Goal: Task Accomplishment & Management: Manage account settings

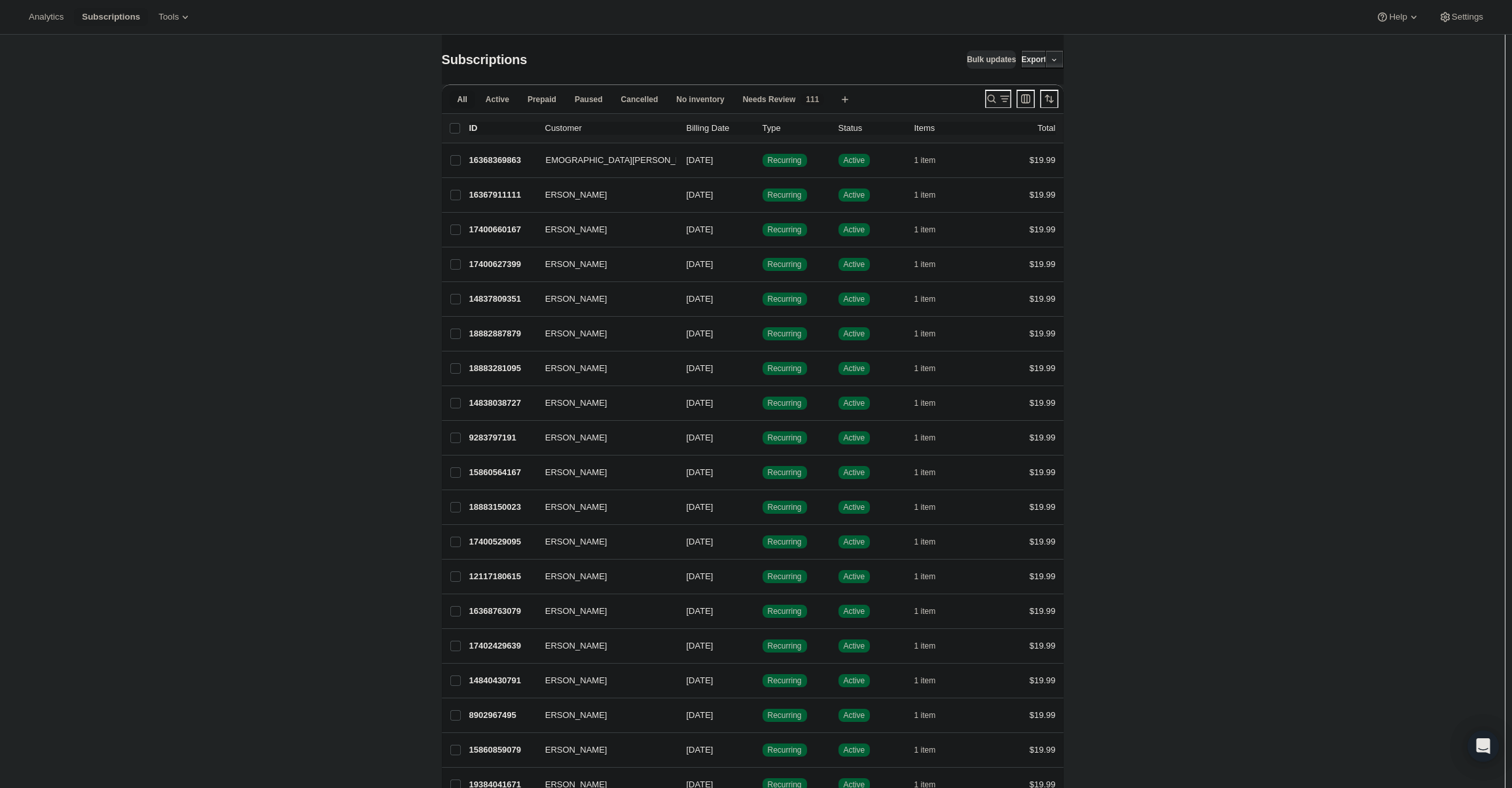
click at [989, 99] on icon "Search and filter results" at bounding box center [991, 99] width 9 height 9
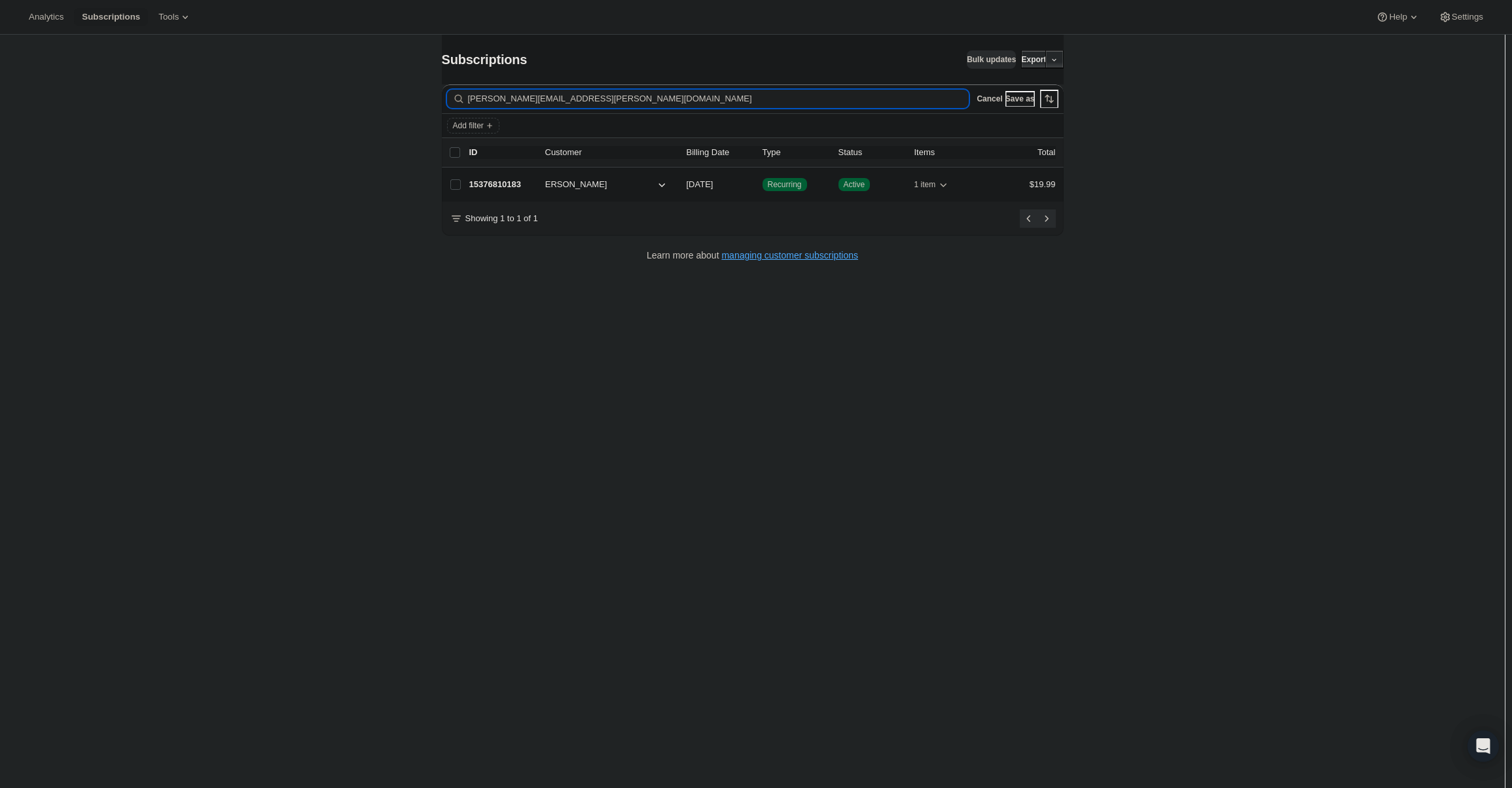
type input "lashinsky.nick@gmail.com"
click at [577, 179] on span "Nick Lashinsky" at bounding box center [572, 184] width 70 height 13
click at [518, 186] on p "15376810183" at bounding box center [502, 184] width 66 height 13
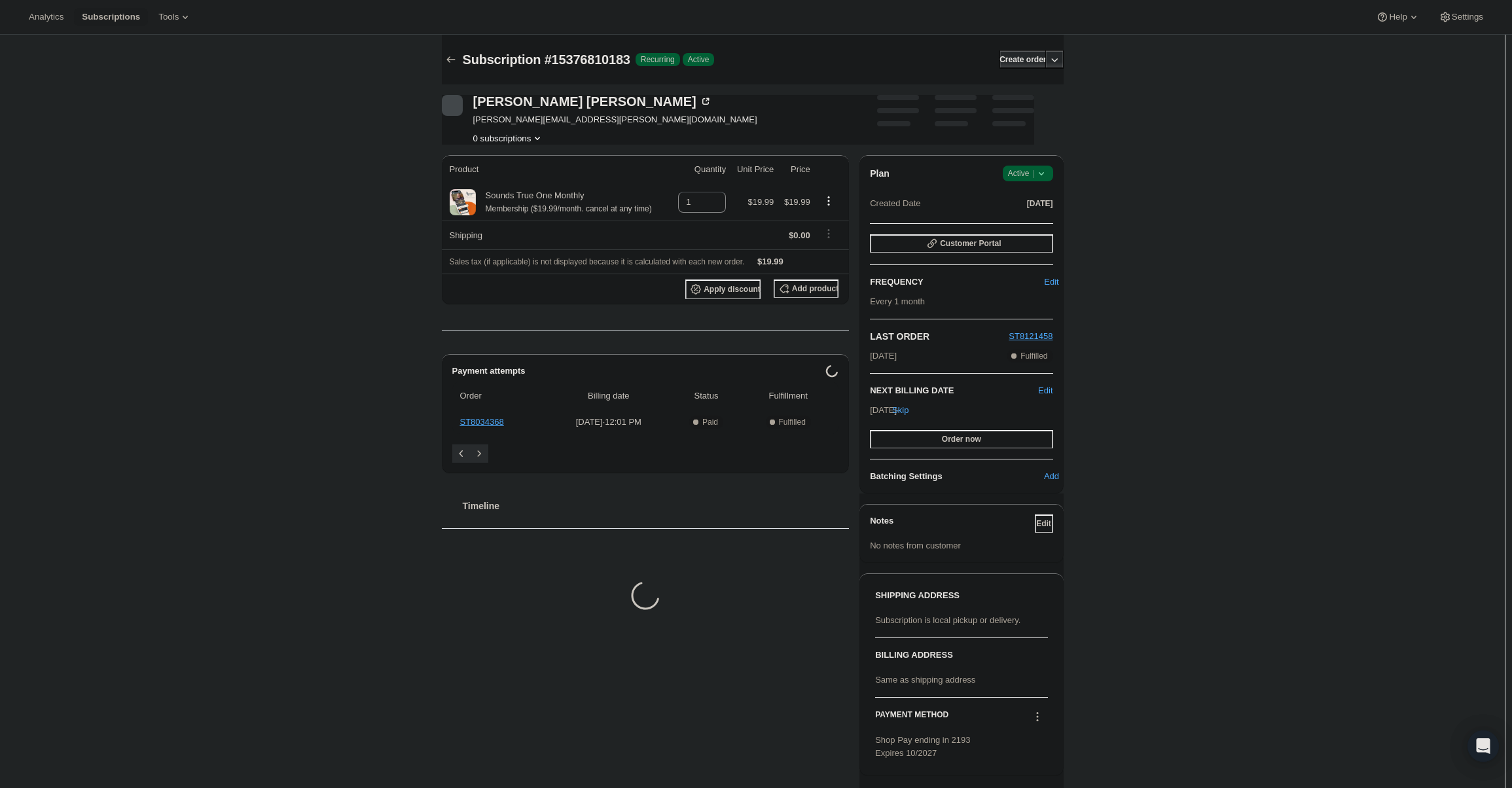
click at [1029, 178] on span "Active |" at bounding box center [1027, 173] width 40 height 13
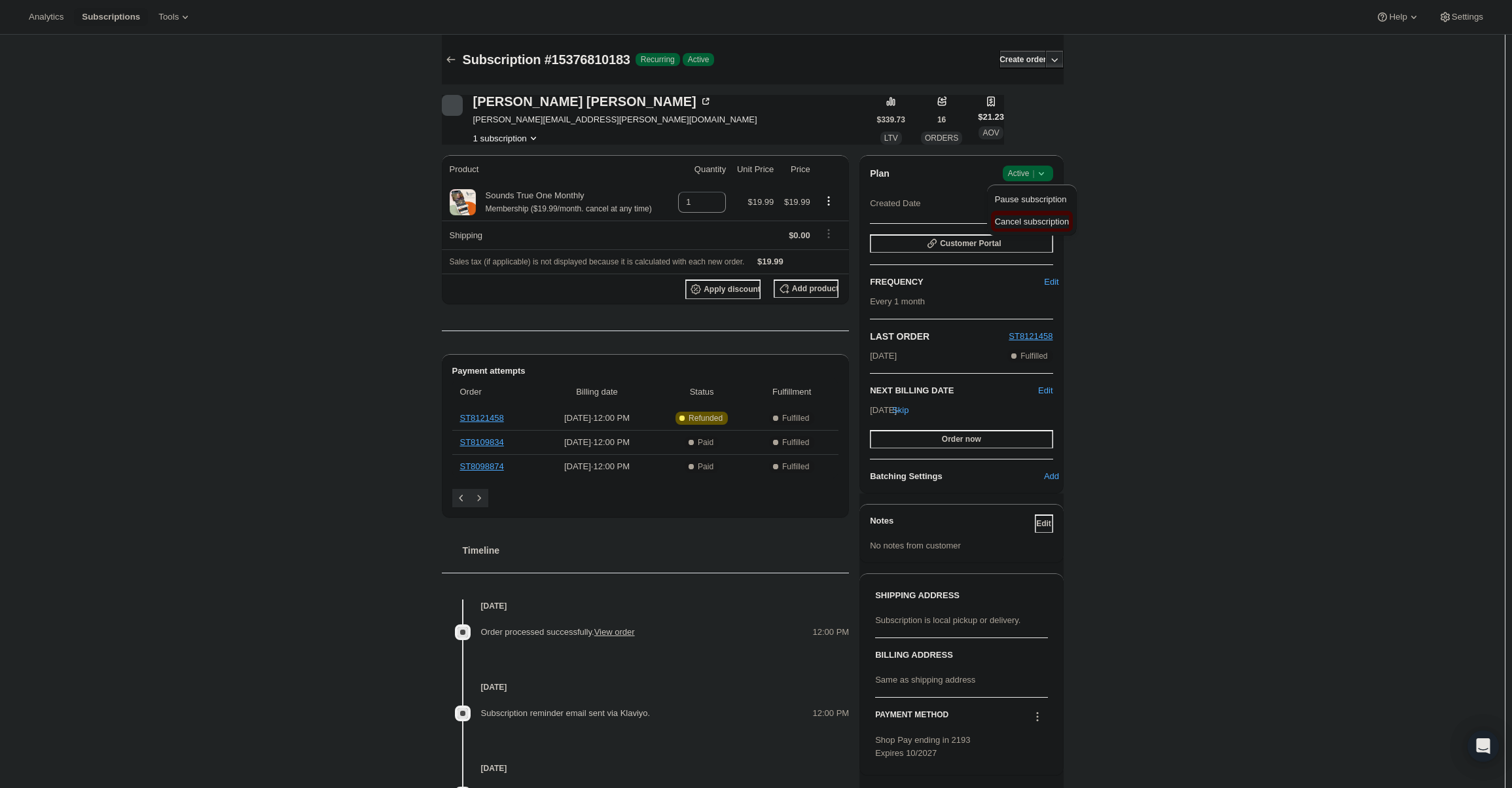
click at [1028, 214] on button "Cancel subscription" at bounding box center [1032, 221] width 82 height 21
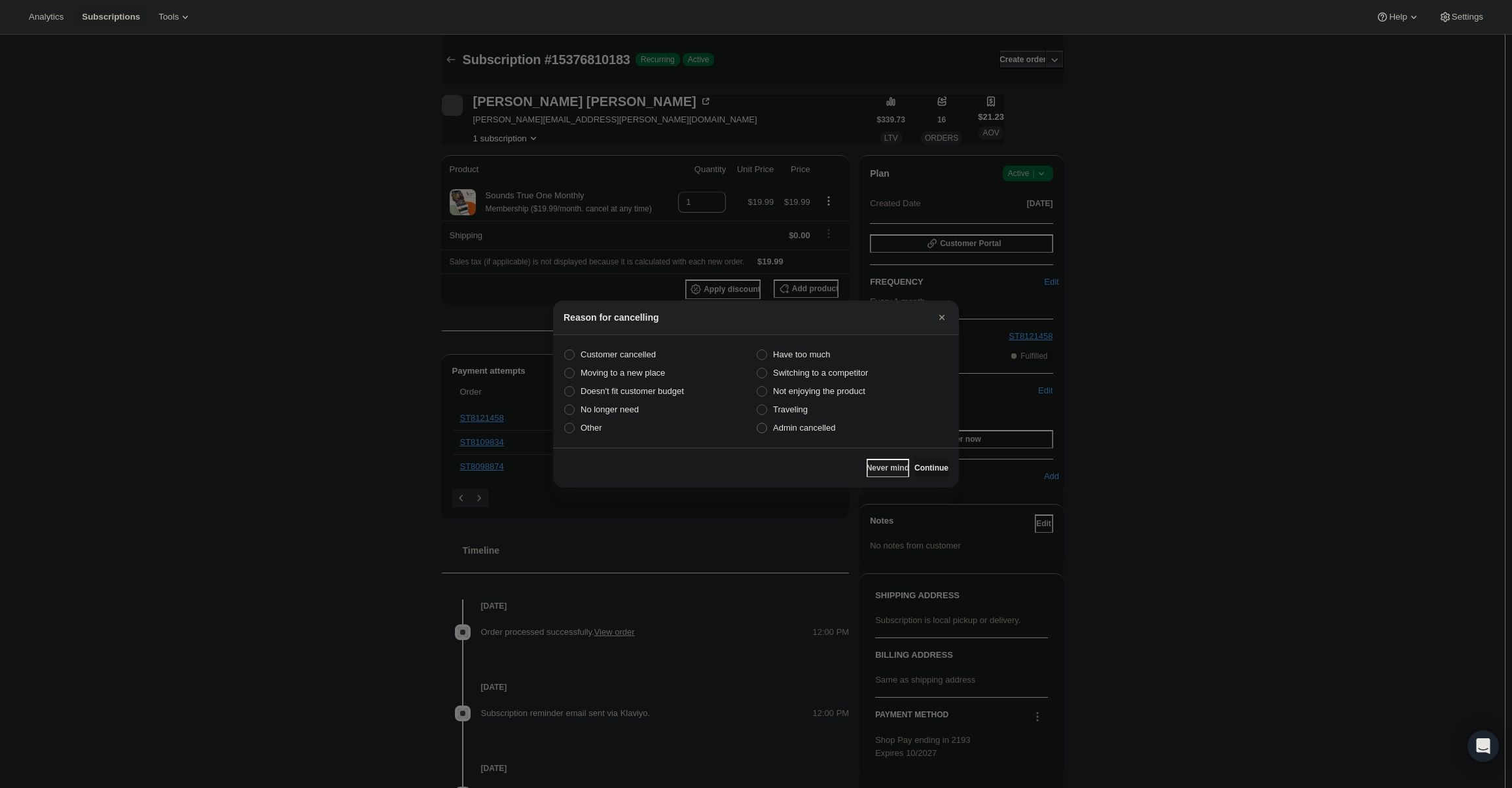
click at [841, 428] on label "Admin cancelled" at bounding box center [852, 428] width 192 height 18
click at [757, 423] on input "Admin cancelled" at bounding box center [757, 423] width 1 height 1
radio input "true"
click at [914, 460] on button "Continue" at bounding box center [931, 467] width 34 height 18
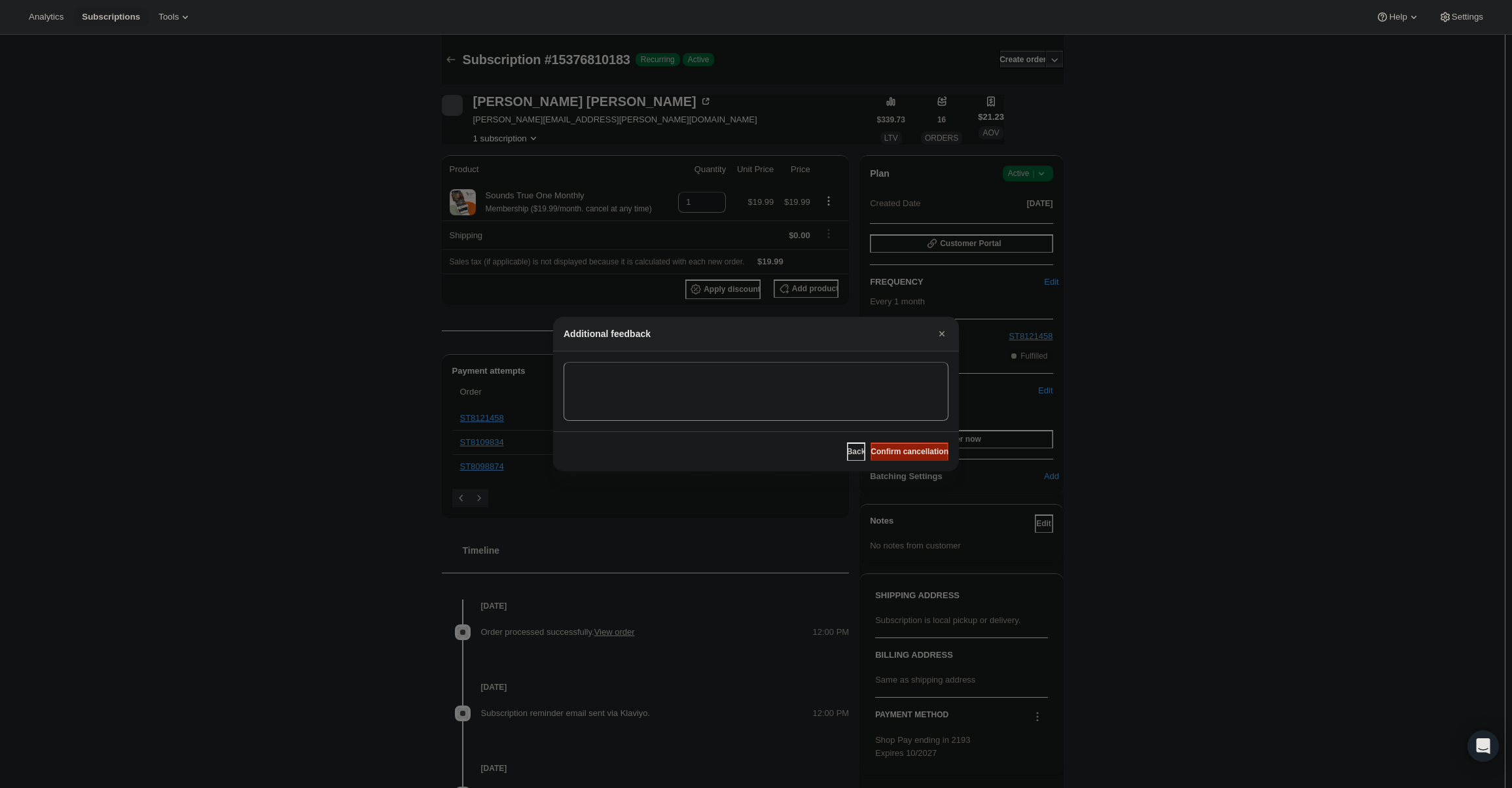
click at [905, 455] on span "Confirm cancellation" at bounding box center [910, 451] width 78 height 10
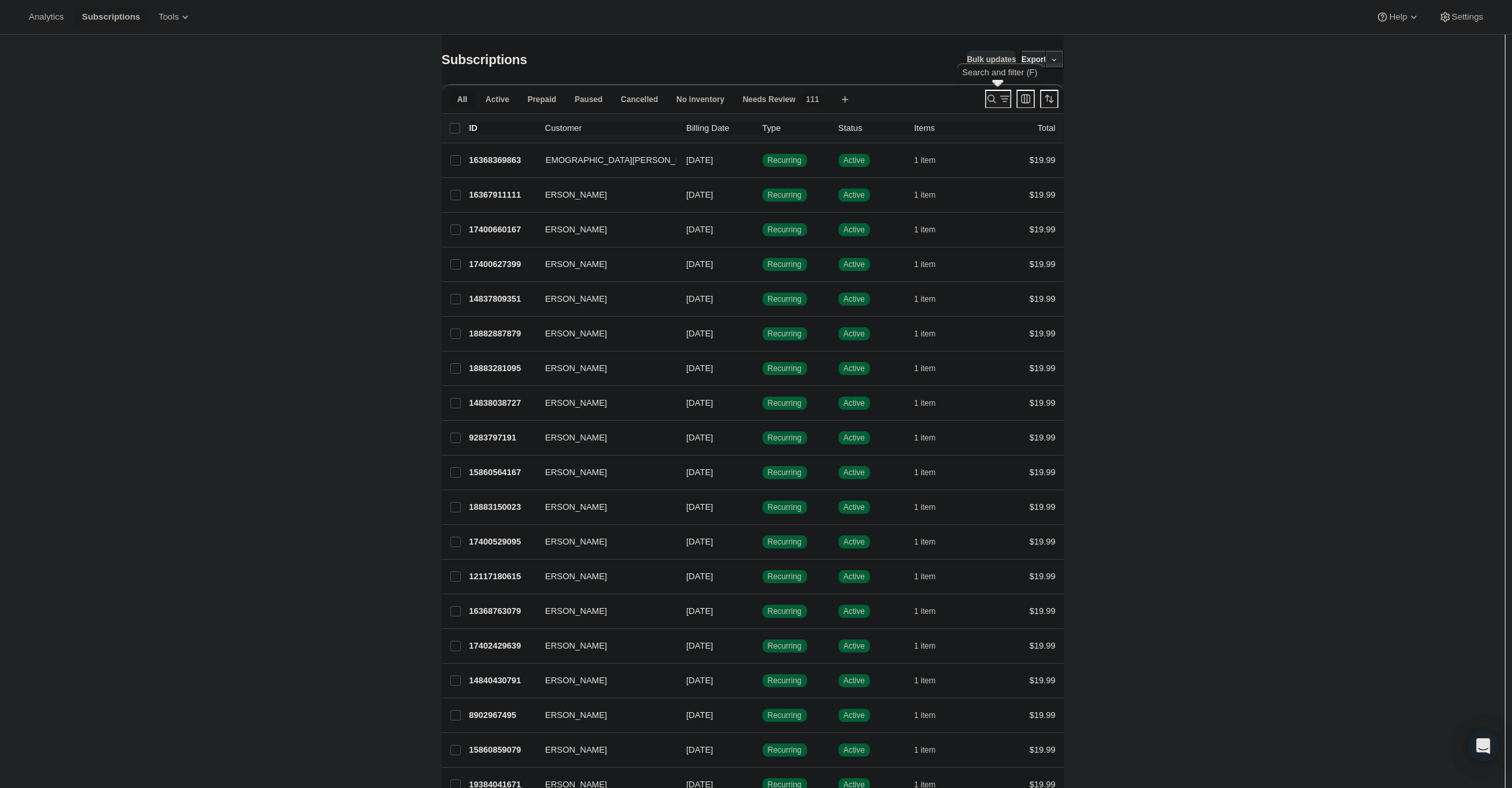
click at [991, 95] on icon "Search and filter results" at bounding box center [991, 99] width 13 height 13
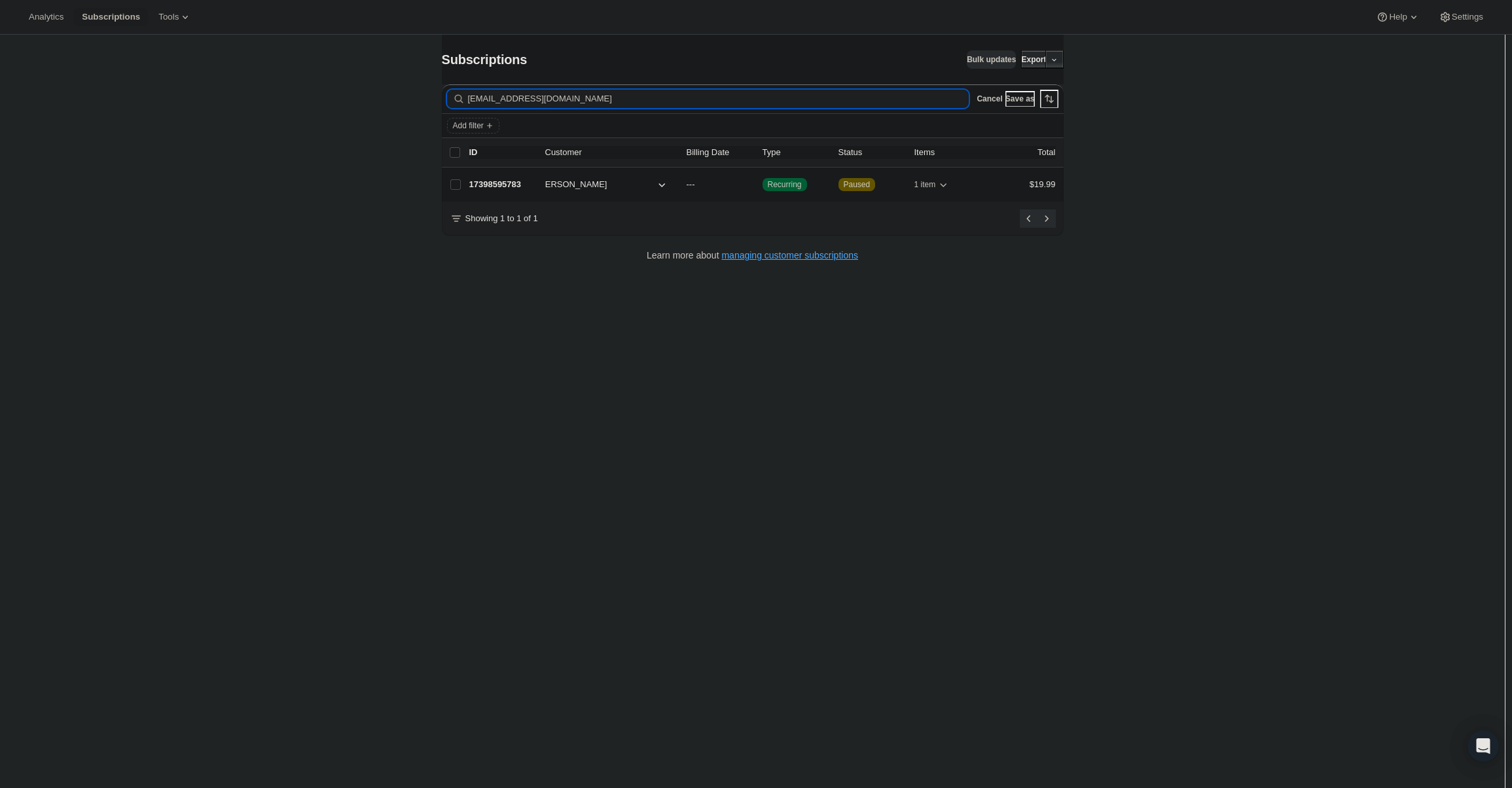
type input "ltremberth@hotmail.com"
click at [527, 187] on p "17398595783" at bounding box center [502, 184] width 66 height 13
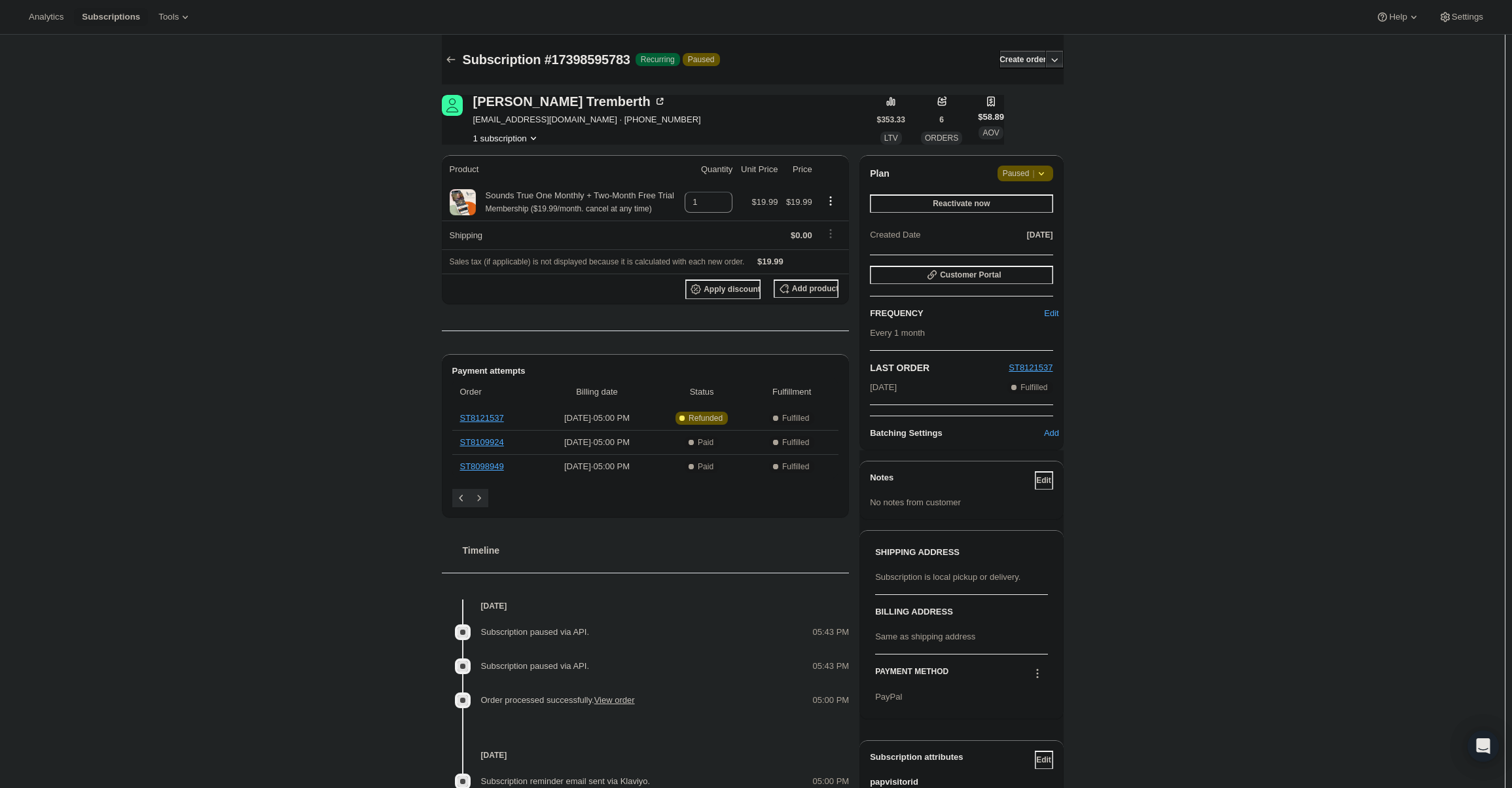
click at [1031, 175] on span "Paused |" at bounding box center [1025, 173] width 45 height 13
click at [1035, 209] on button "Cancel subscription" at bounding box center [1030, 199] width 82 height 21
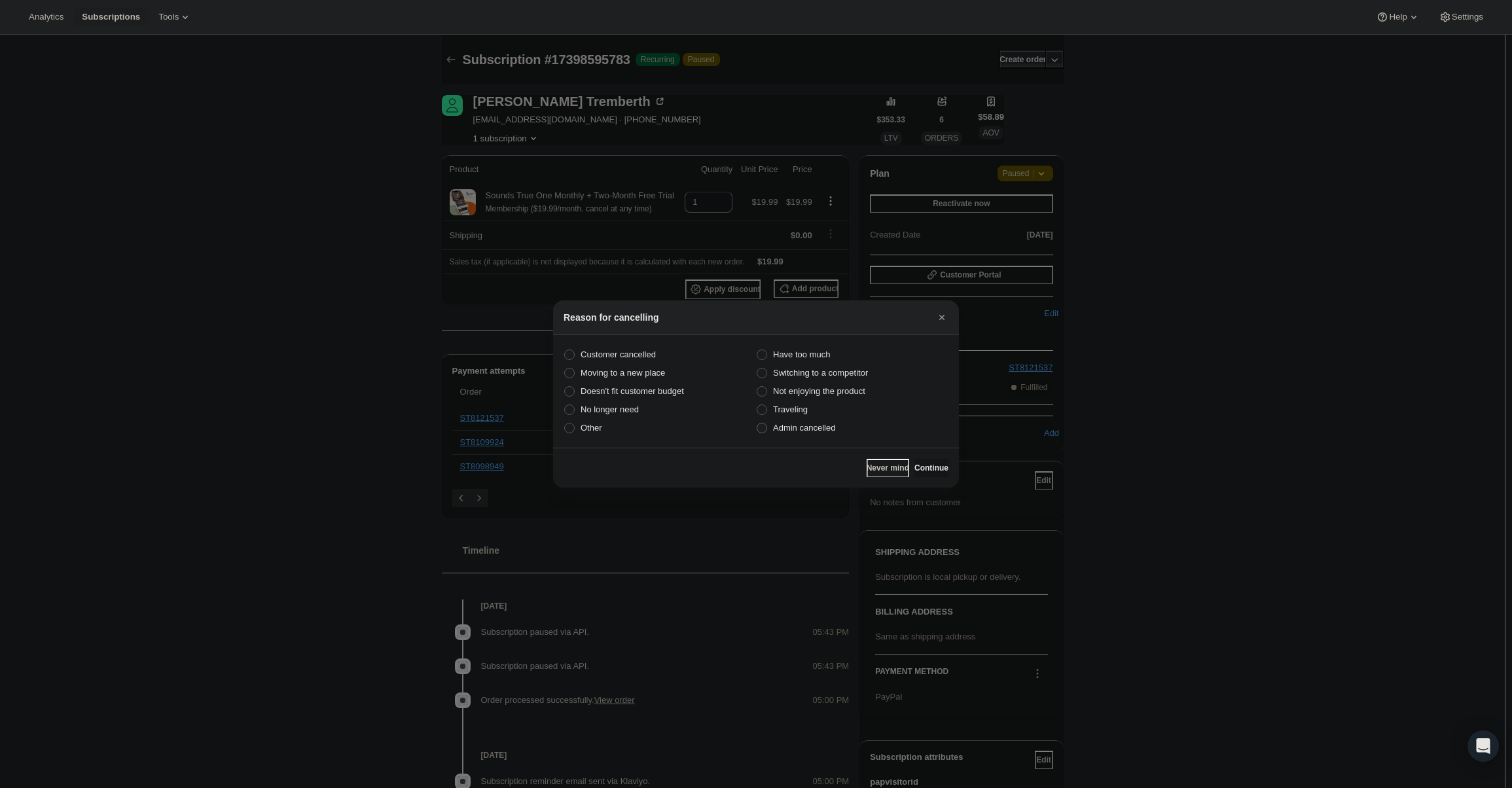
click at [839, 435] on label "Admin cancelled" at bounding box center [852, 428] width 192 height 18
click at [757, 423] on input "Admin cancelled" at bounding box center [757, 423] width 1 height 1
radio input "true"
drag, startPoint x: 940, startPoint y: 468, endPoint x: 912, endPoint y: 453, distance: 31.8
click at [936, 465] on span "Continue" at bounding box center [931, 468] width 34 height 10
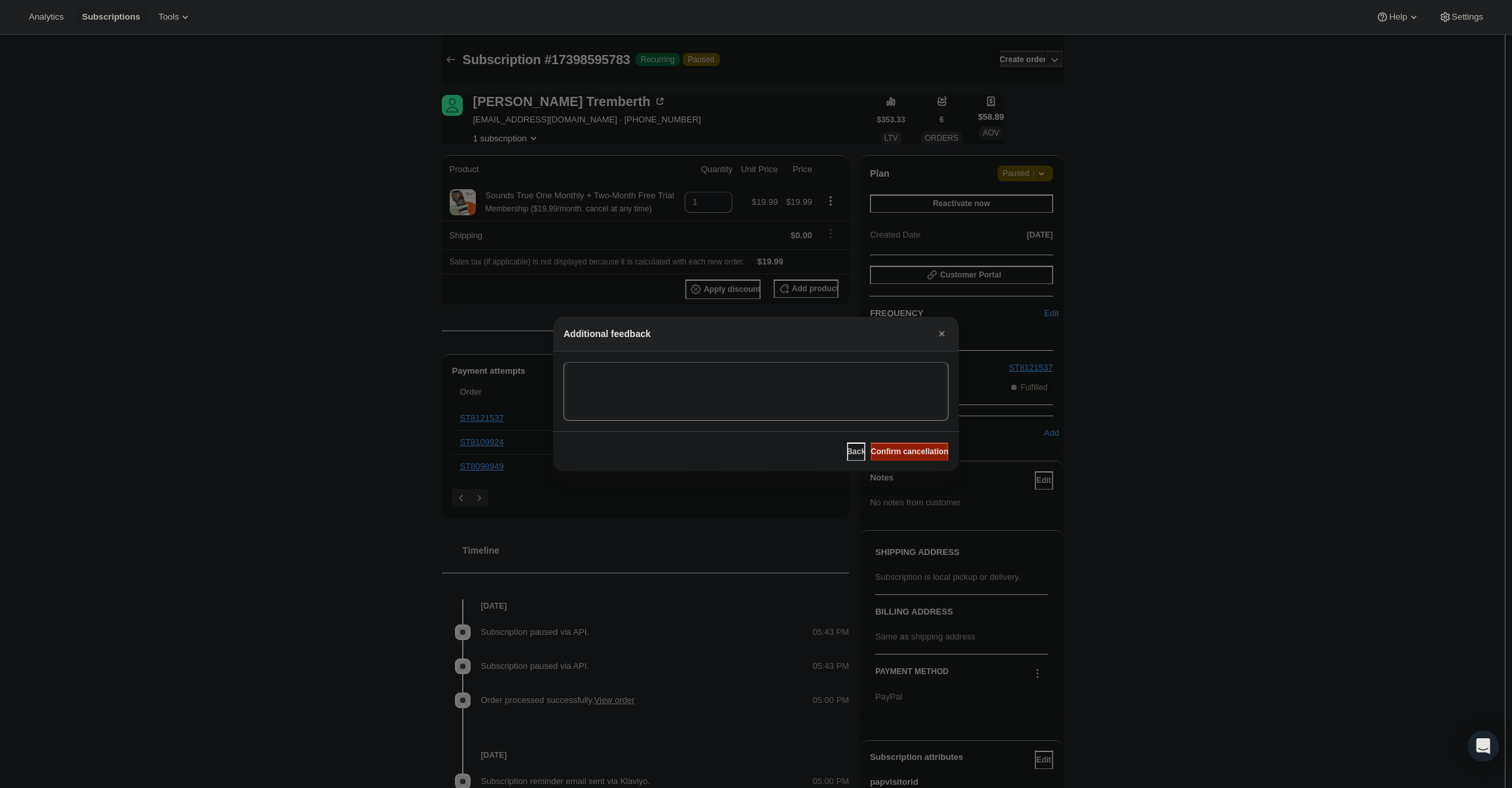
click at [912, 453] on span "Confirm cancellation" at bounding box center [910, 451] width 78 height 10
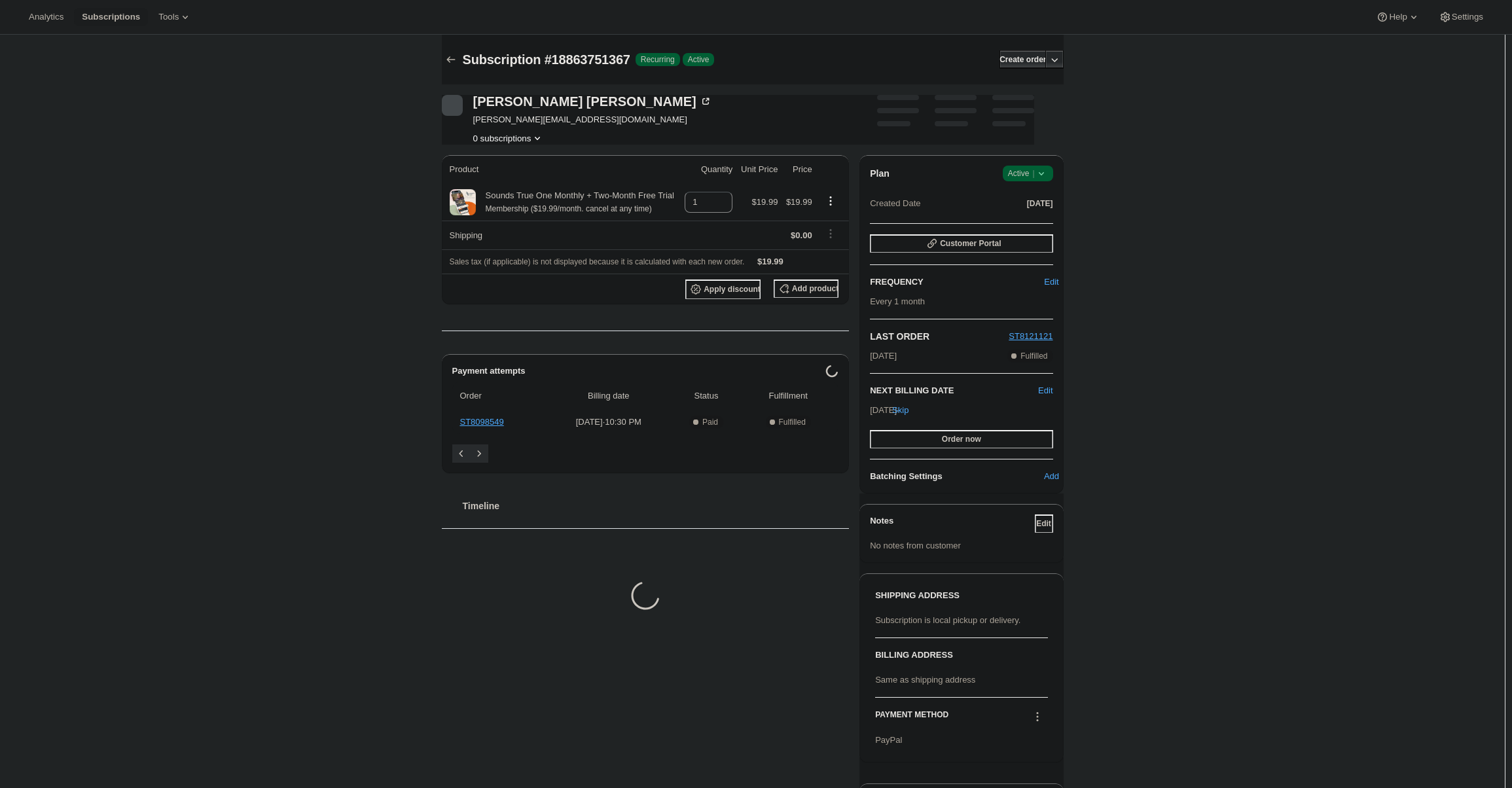
click at [1050, 165] on div "Plan Success Active | Created Date Jun 26, 2025 Customer Portal FREQUENCY Edit …" at bounding box center [961, 324] width 203 height 338
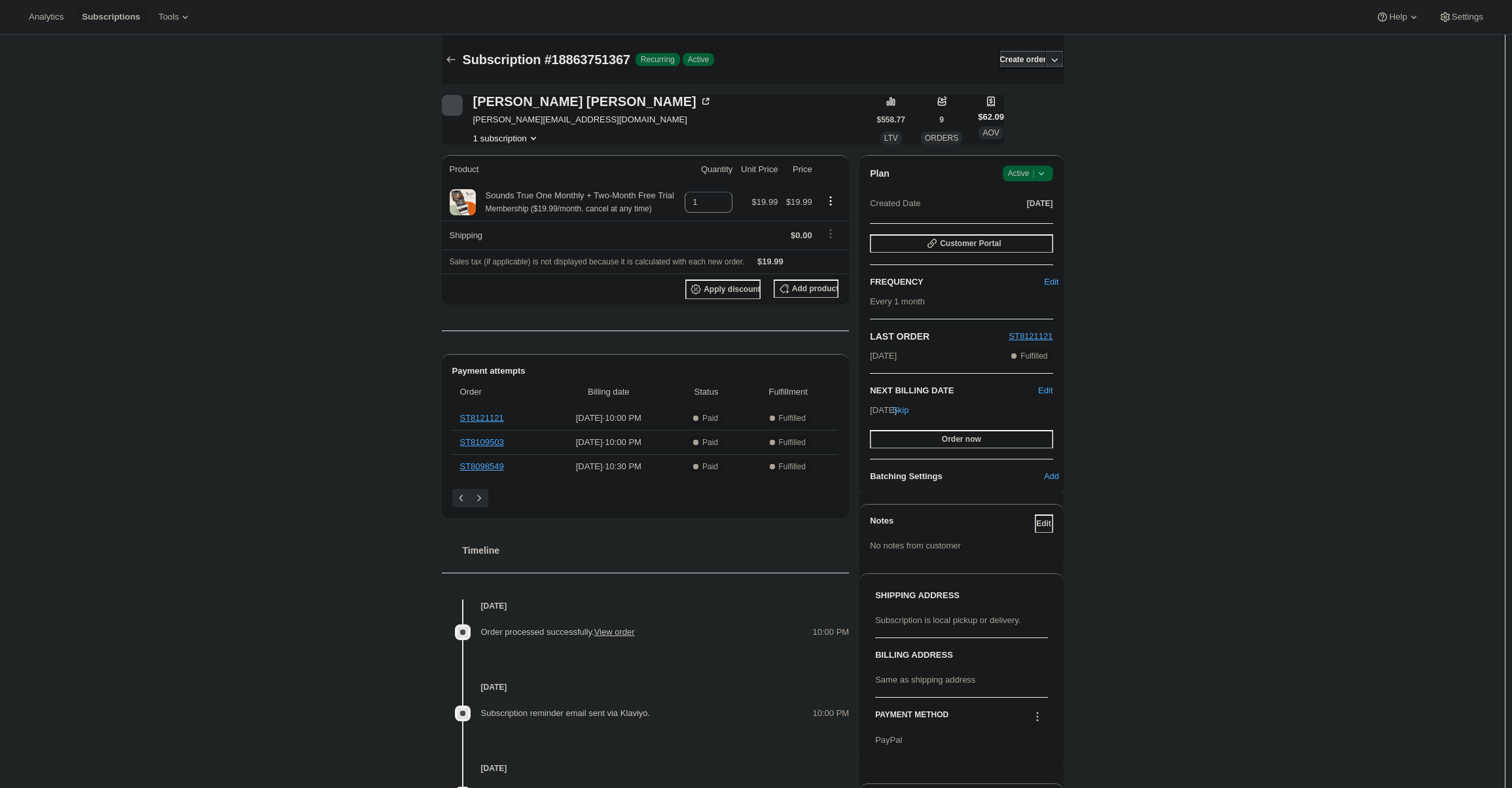
click at [1048, 172] on icon at bounding box center [1041, 173] width 13 height 13
click at [1031, 227] on span "Cancel subscription" at bounding box center [1032, 221] width 74 height 10
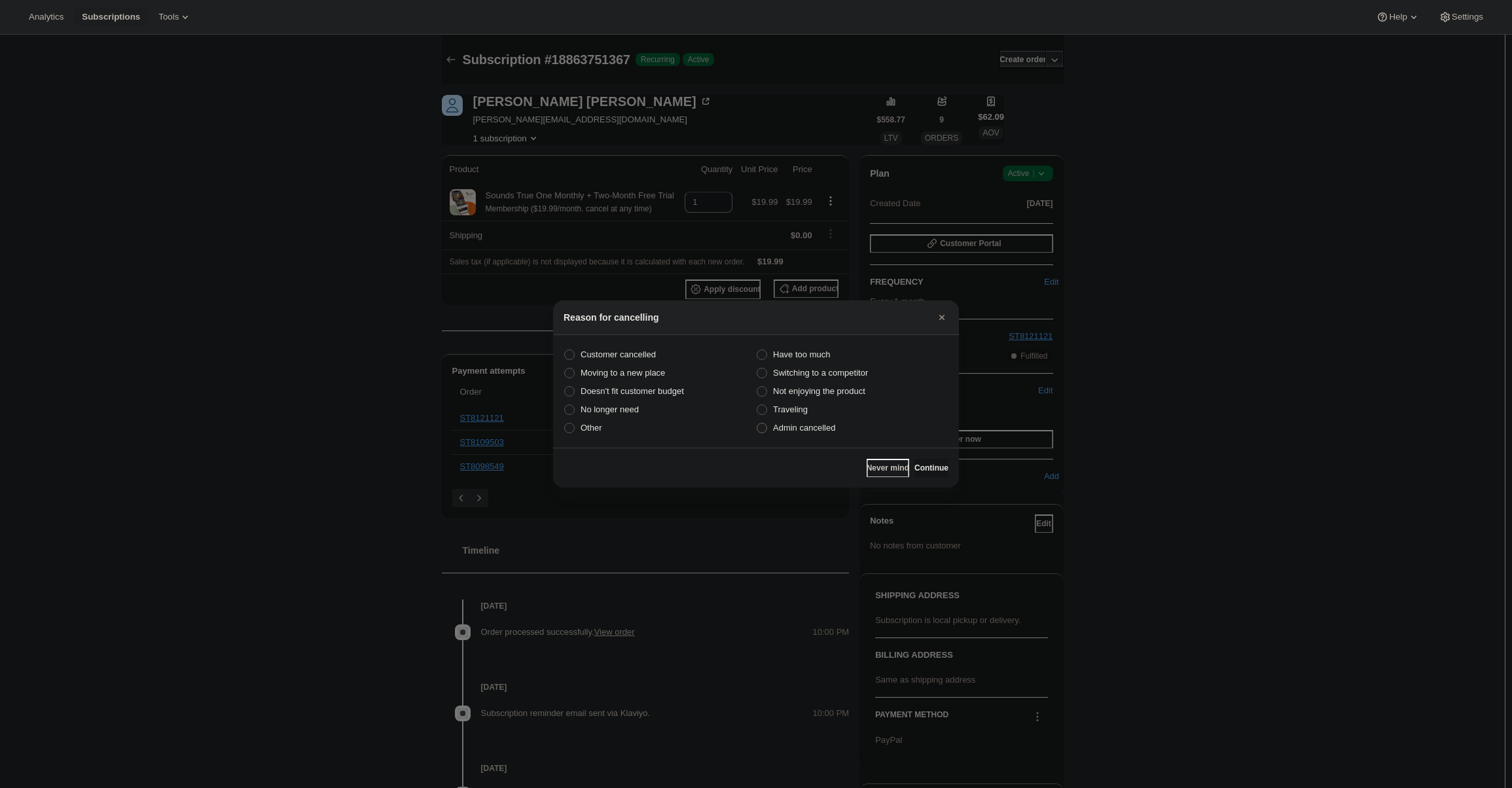
click at [846, 428] on label "Admin cancelled" at bounding box center [852, 428] width 192 height 18
click at [757, 423] on input "Admin cancelled" at bounding box center [757, 423] width 1 height 1
radio input "true"
click at [917, 463] on button "Continue" at bounding box center [931, 467] width 34 height 18
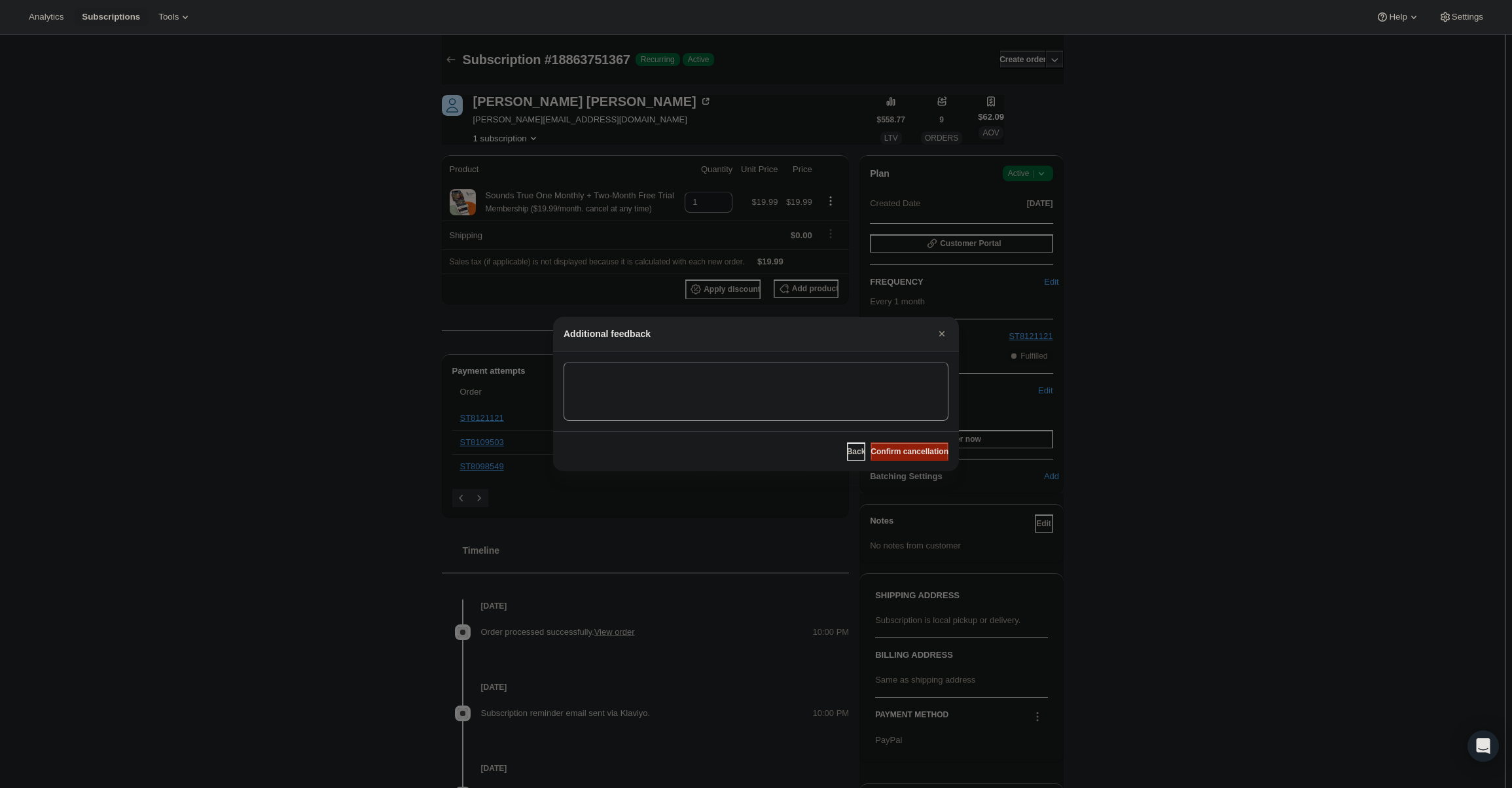
click at [912, 452] on span "Confirm cancellation" at bounding box center [910, 451] width 78 height 10
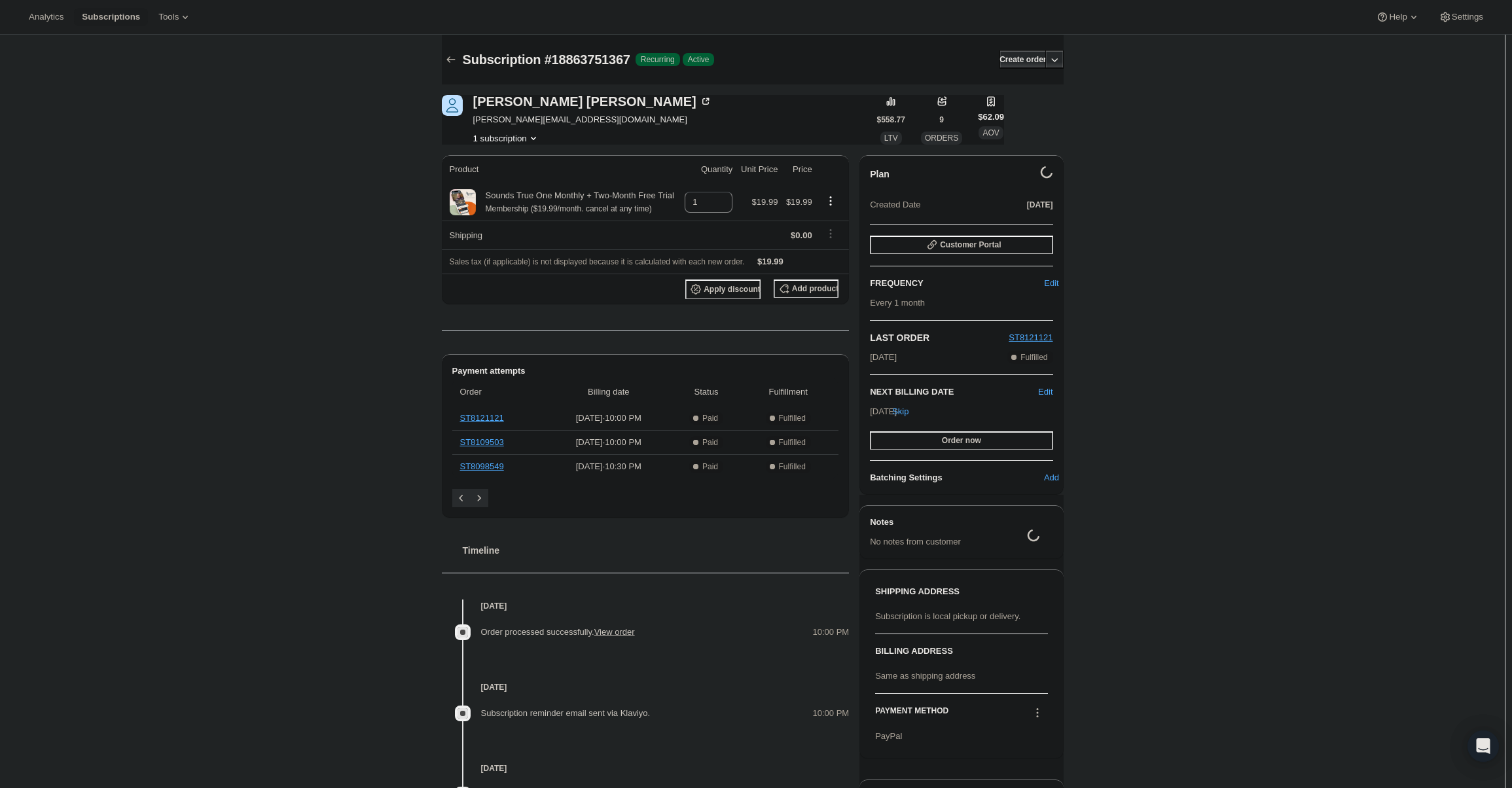
click at [530, 120] on span "daniela@inspiredliving.us" at bounding box center [592, 120] width 239 height 13
copy span "daniela@inspiredliving.us"
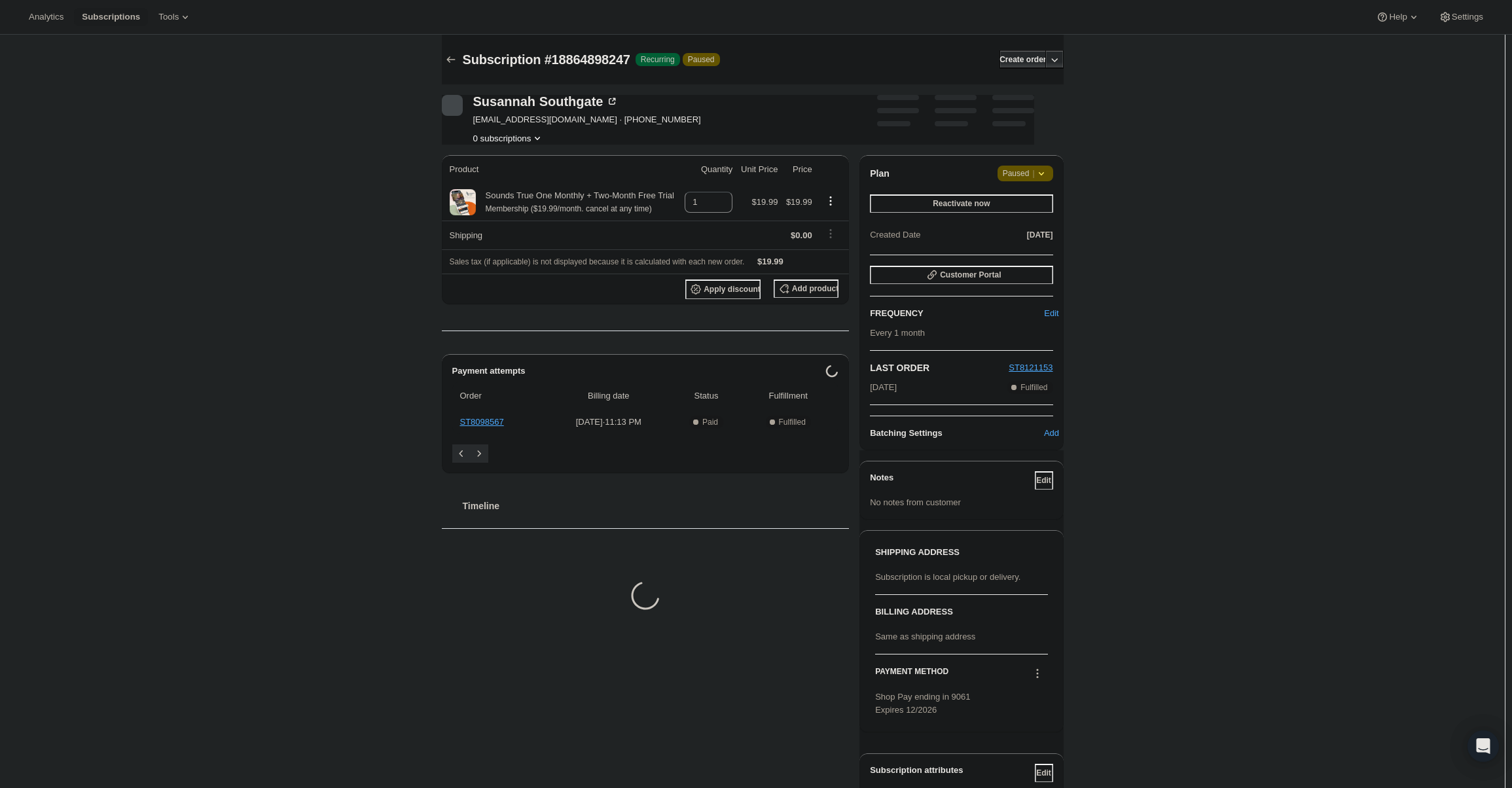
click at [1041, 170] on icon at bounding box center [1041, 173] width 13 height 13
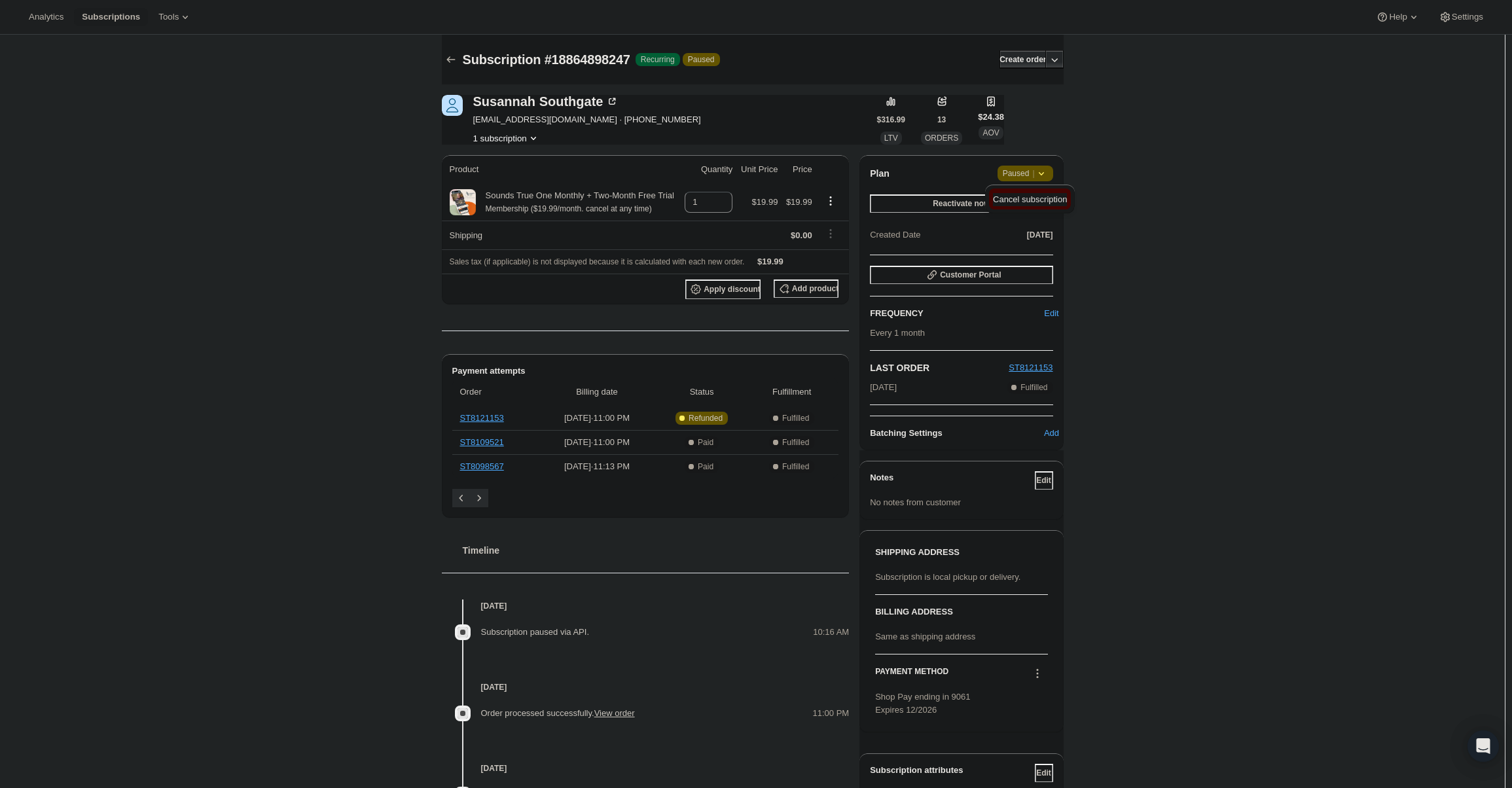
click at [1037, 195] on span "Cancel subscription" at bounding box center [1029, 199] width 74 height 10
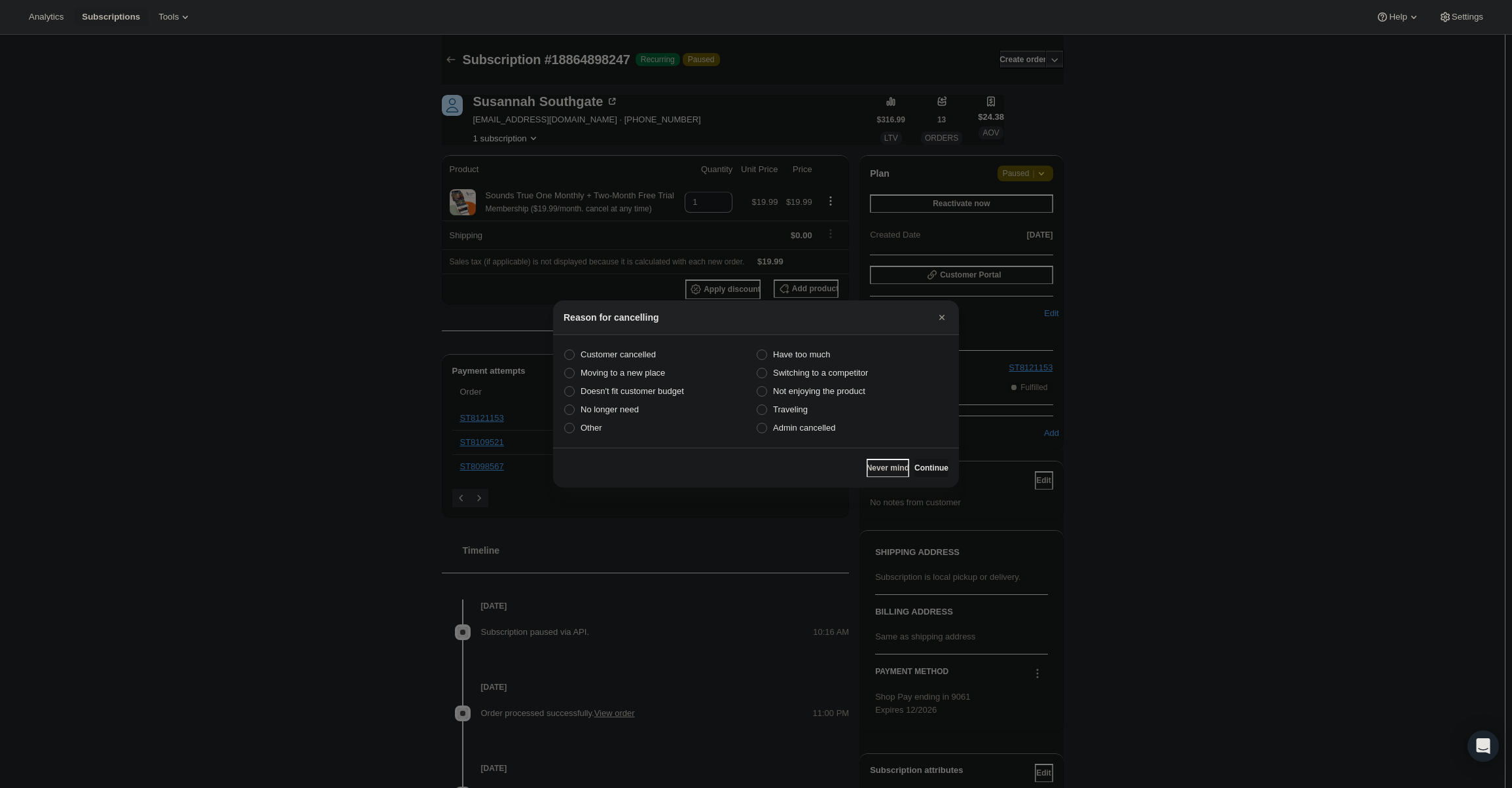
click at [838, 439] on section "Customer cancelled Have too much Moving to a new place Switching to a competito…" at bounding box center [755, 391] width 406 height 113
click at [812, 428] on span "Admin cancelled" at bounding box center [804, 427] width 62 height 10
click at [757, 423] on input "Admin cancelled" at bounding box center [757, 423] width 1 height 1
radio input "true"
click at [928, 466] on span "Continue" at bounding box center [931, 468] width 34 height 10
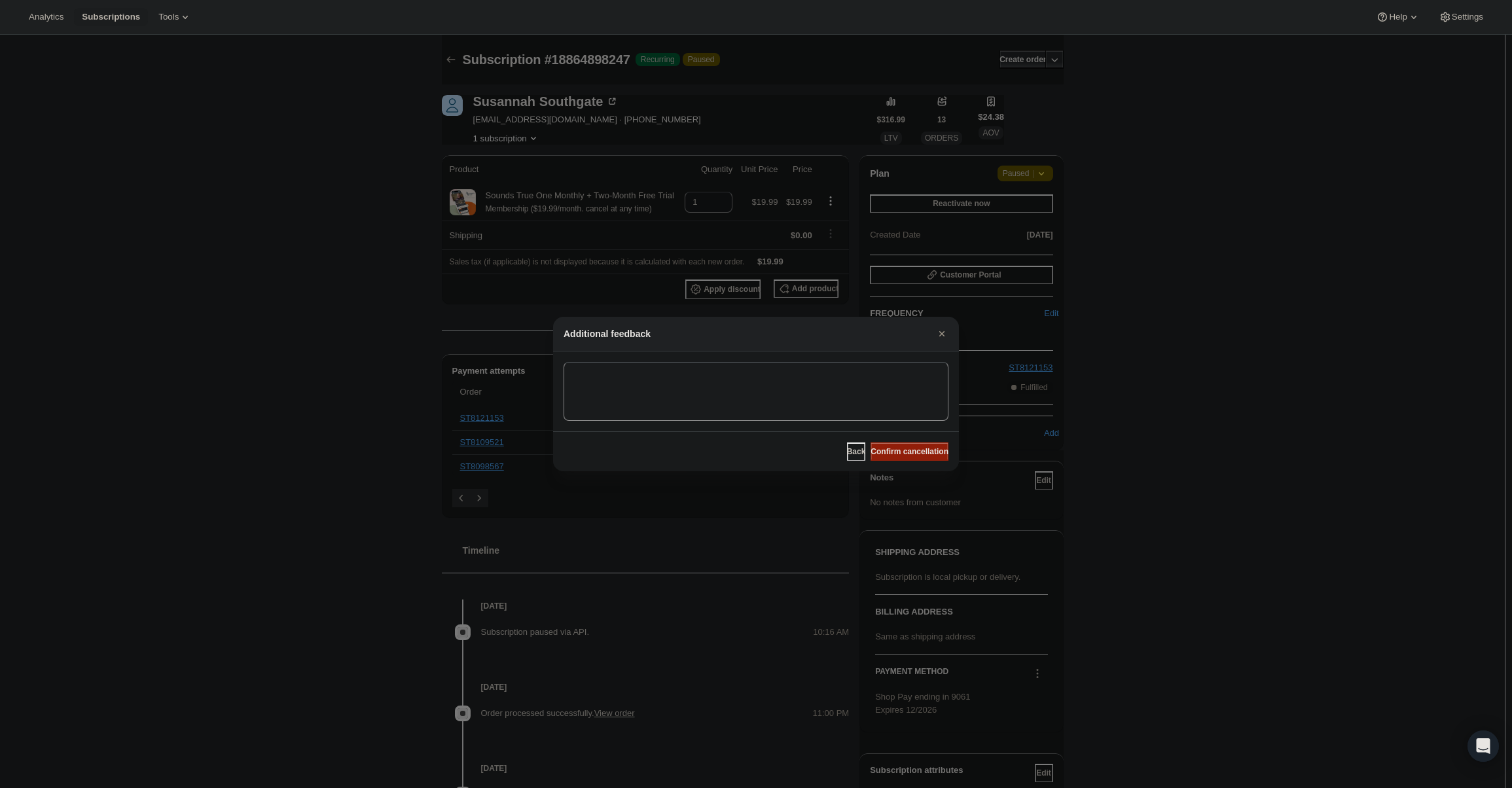
click at [923, 452] on span "Confirm cancellation" at bounding box center [910, 451] width 78 height 10
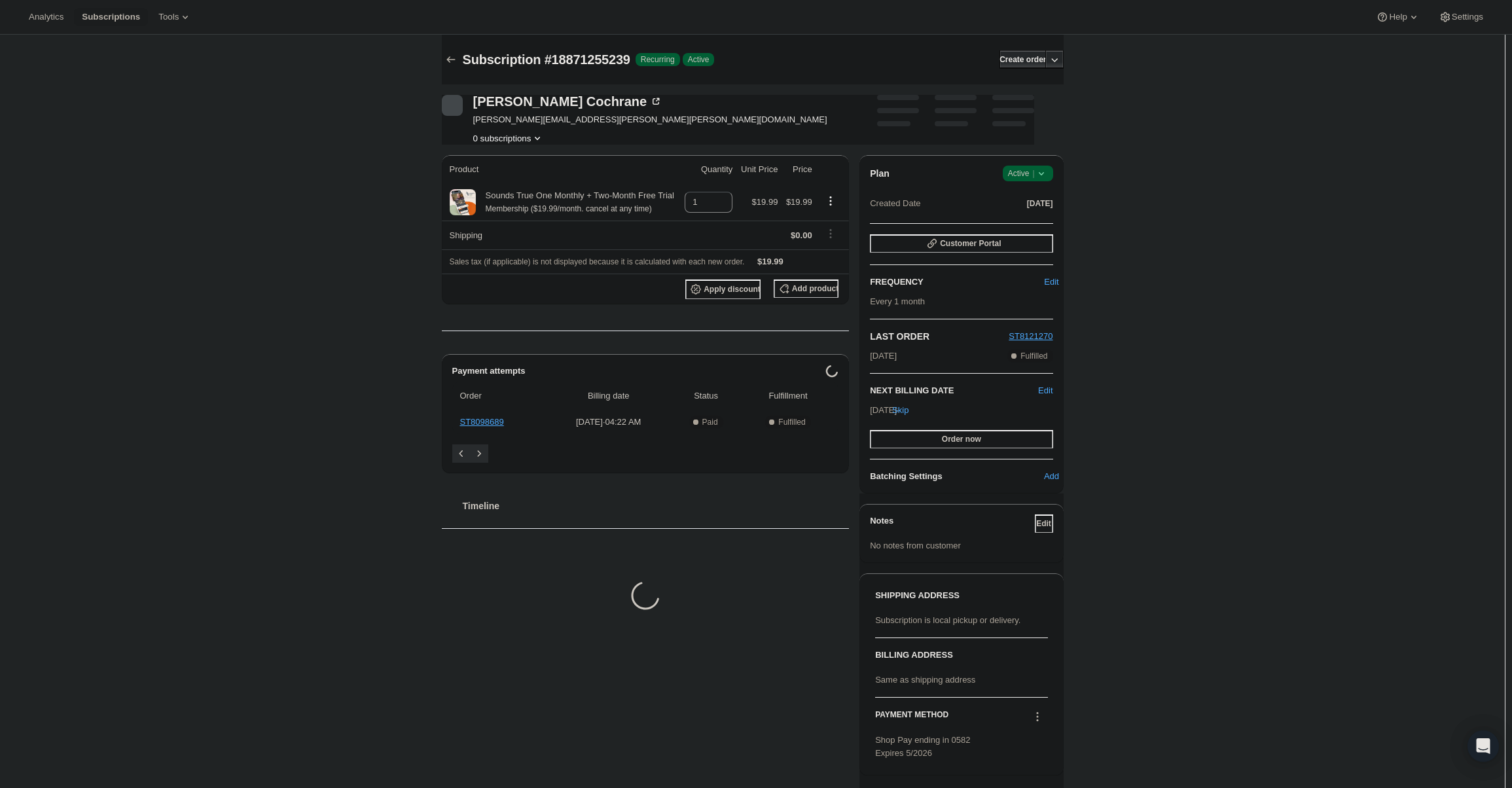
click at [1035, 173] on span "Active |" at bounding box center [1027, 173] width 40 height 13
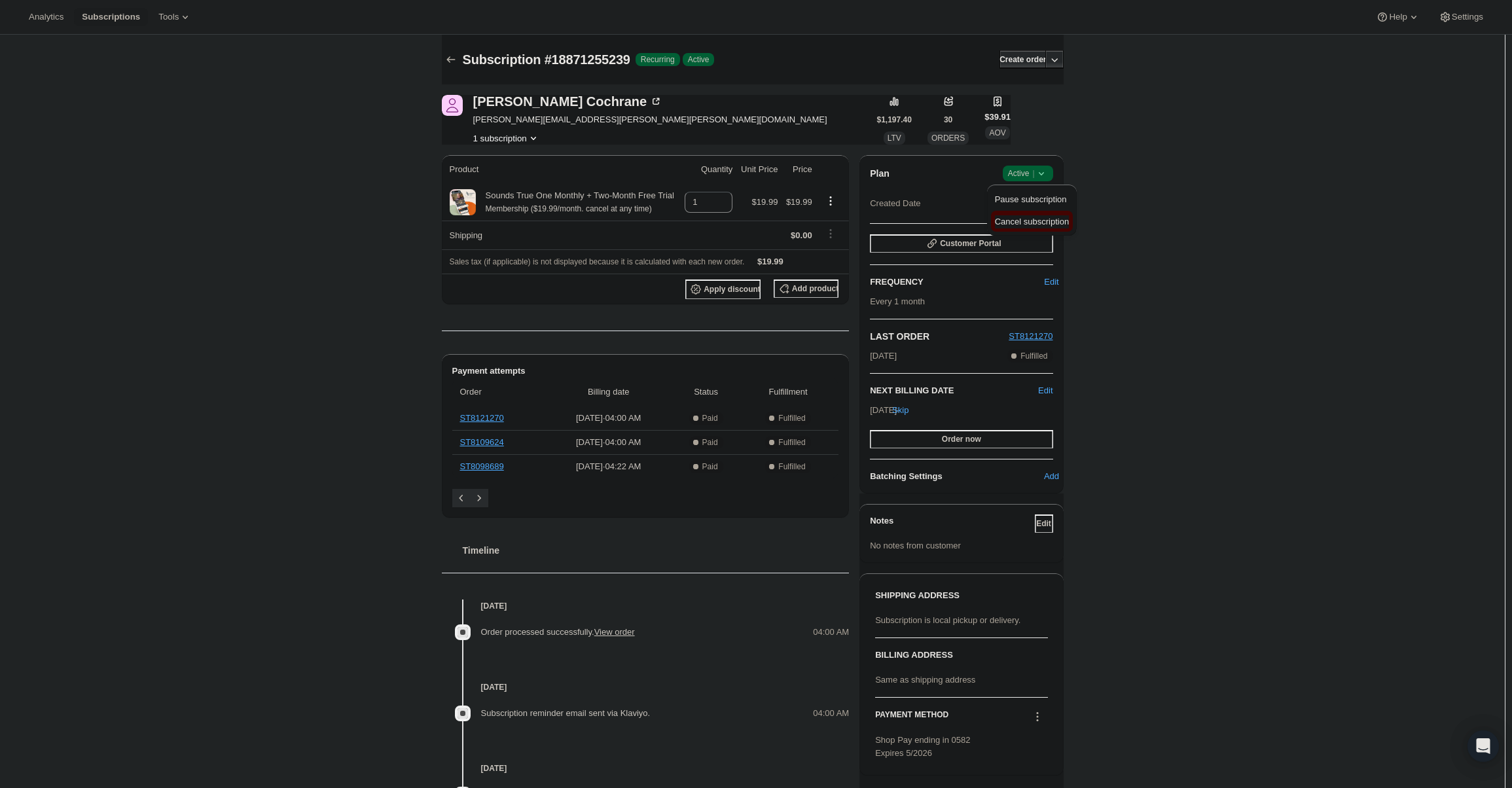
click at [1016, 224] on span "Cancel subscription" at bounding box center [1032, 221] width 74 height 10
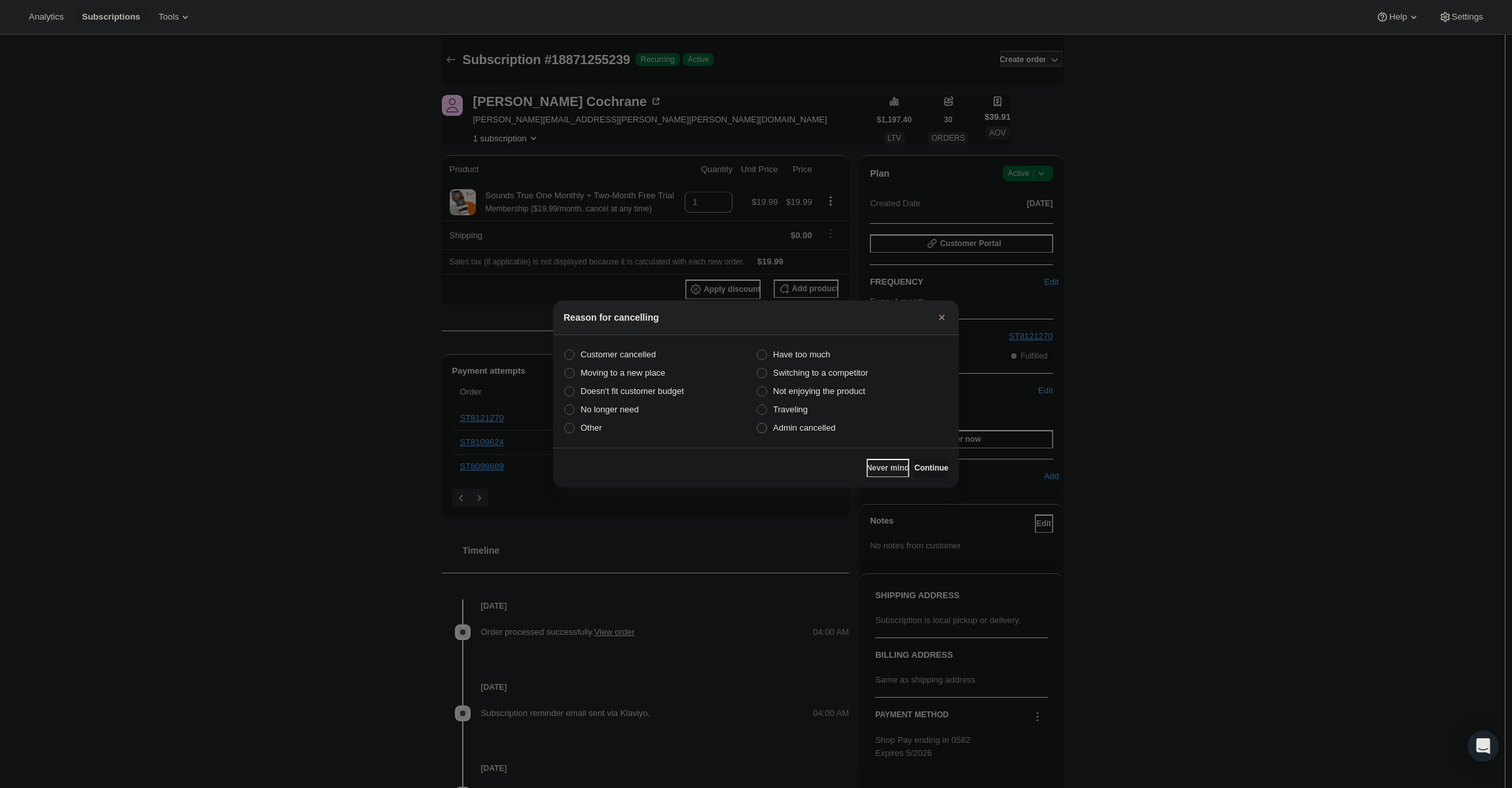
click at [817, 423] on span "Admin cancelled" at bounding box center [804, 427] width 62 height 10
click at [757, 423] on input "Admin cancelled" at bounding box center [757, 423] width 1 height 1
radio input "true"
click at [916, 465] on span "Continue" at bounding box center [931, 468] width 34 height 10
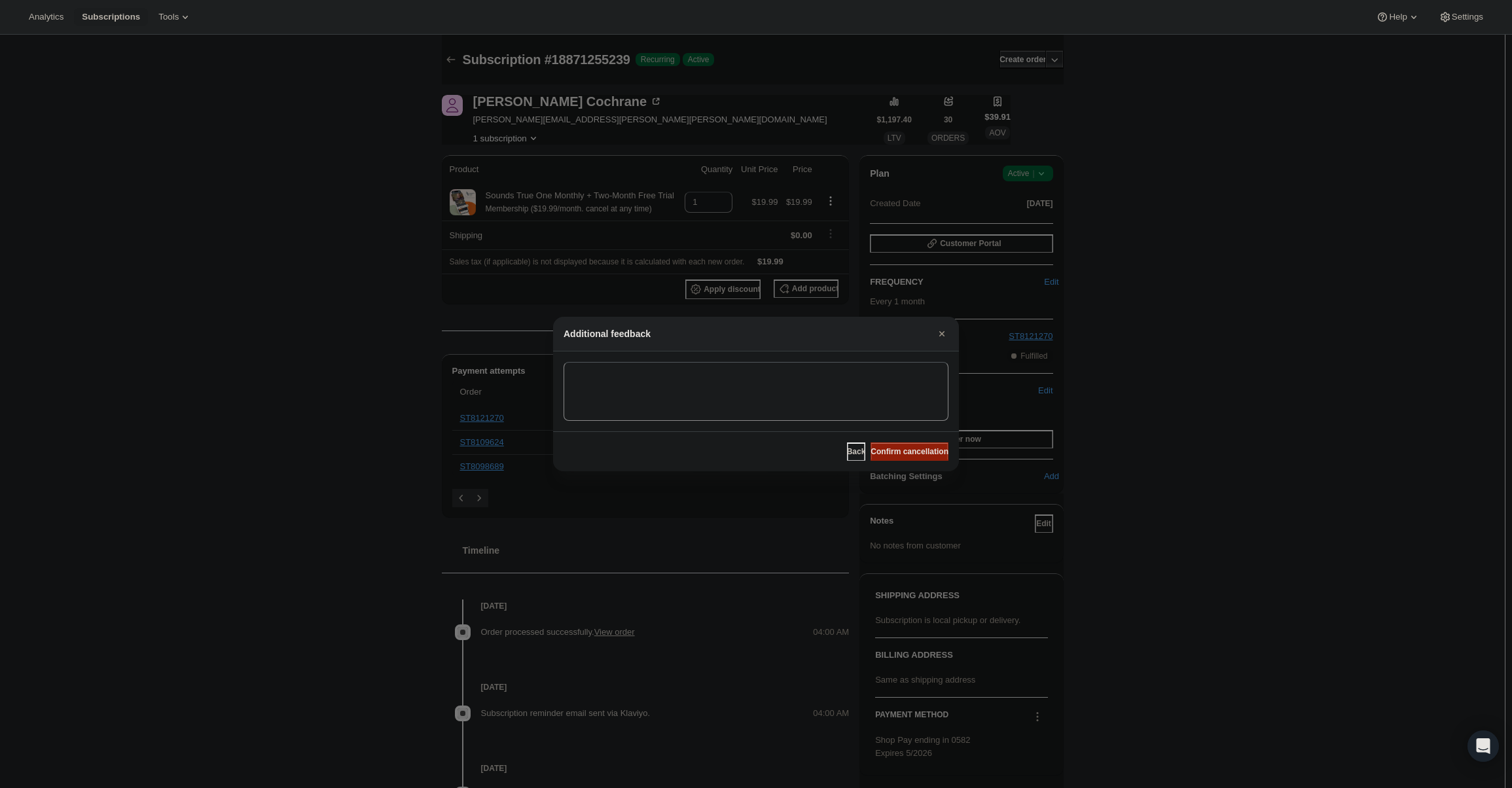
click at [915, 448] on span "Confirm cancellation" at bounding box center [910, 451] width 78 height 10
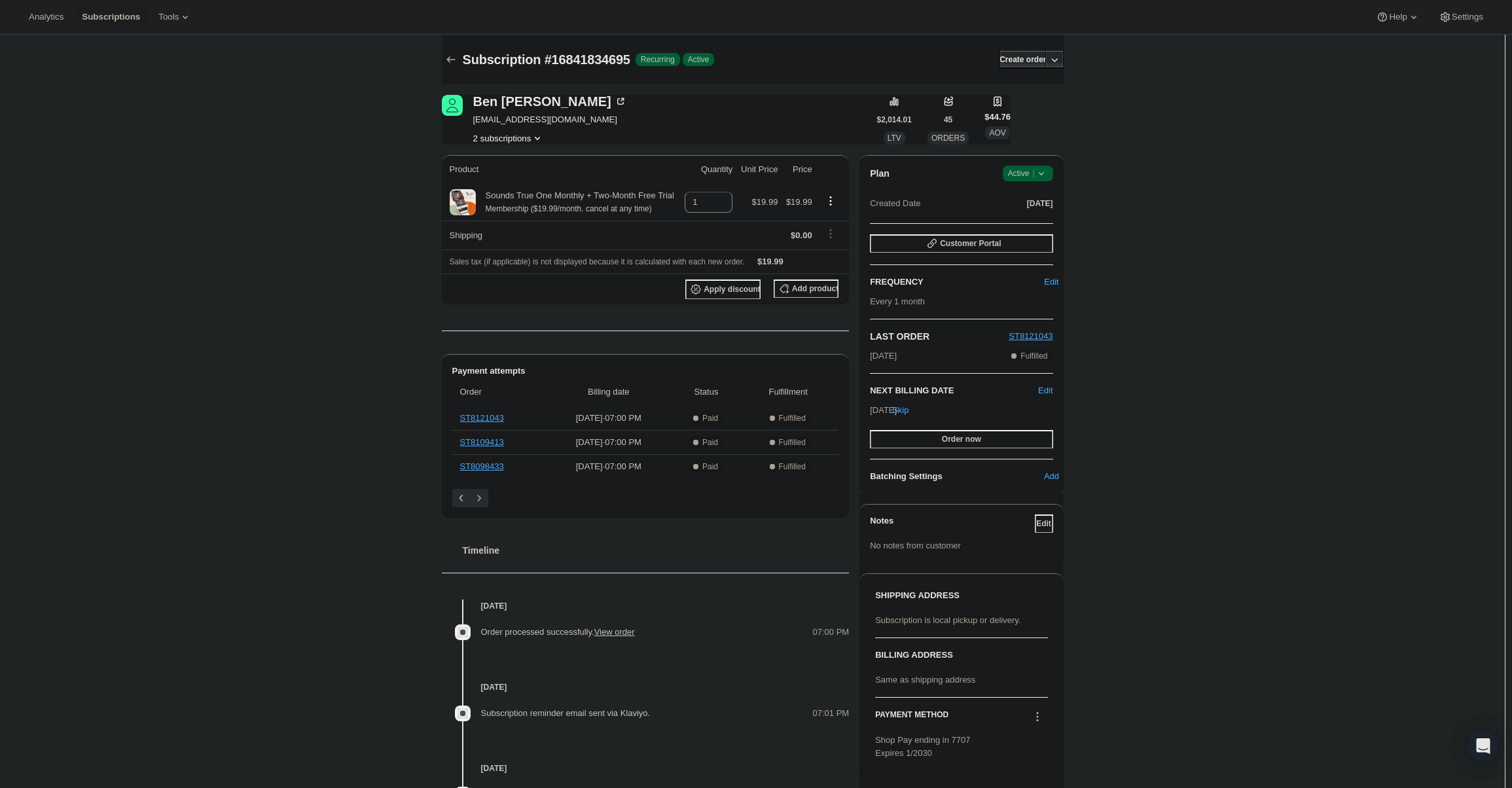
click at [1022, 167] on span "Active |" at bounding box center [1027, 173] width 40 height 13
click at [1020, 224] on span "Cancel subscription" at bounding box center [1032, 221] width 74 height 10
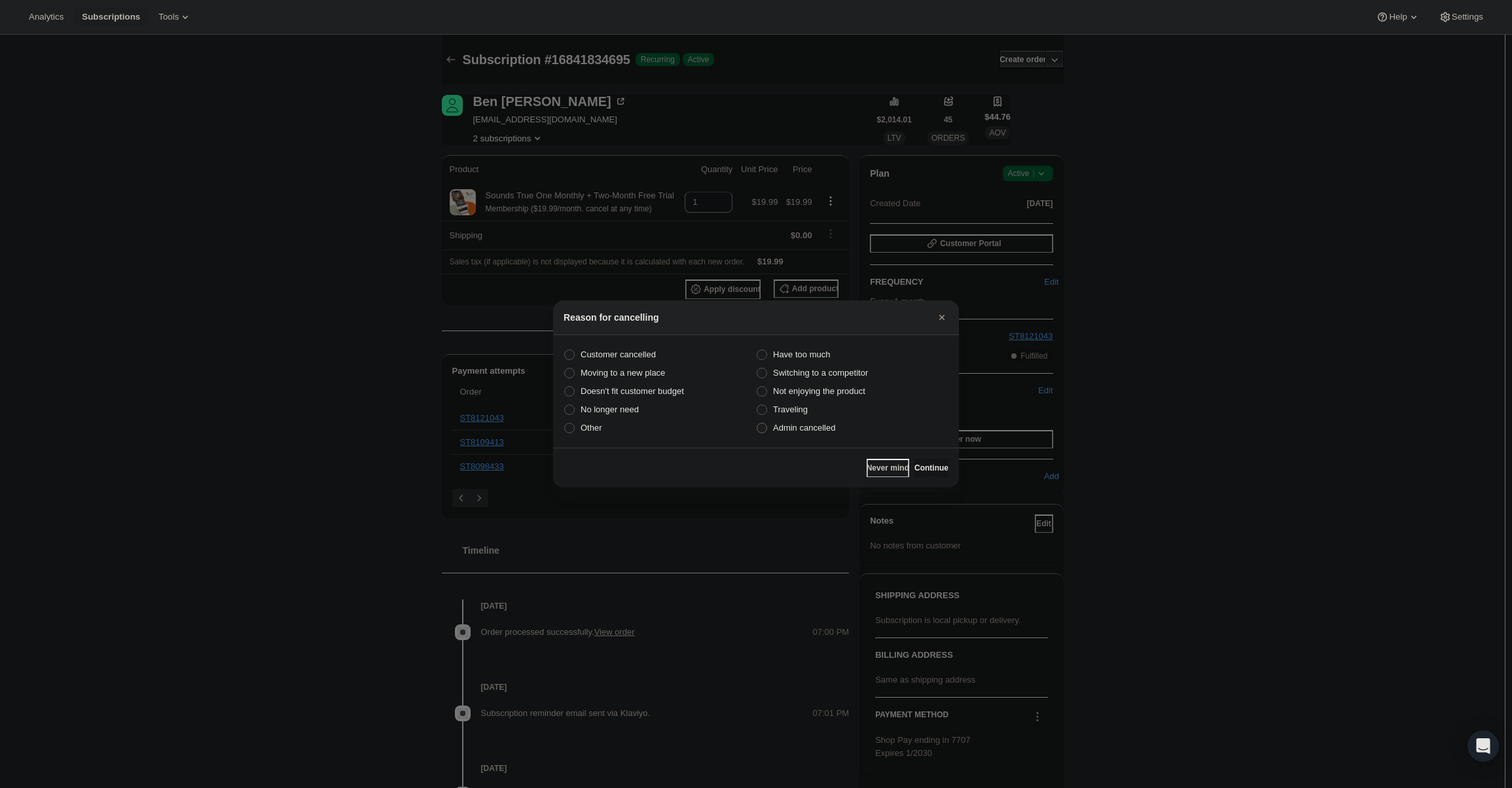
click at [817, 429] on span "Admin cancelled" at bounding box center [804, 427] width 62 height 10
click at [757, 423] on input "Admin cancelled" at bounding box center [757, 423] width 1 height 1
radio input "true"
click at [922, 460] on button "Continue" at bounding box center [931, 467] width 34 height 18
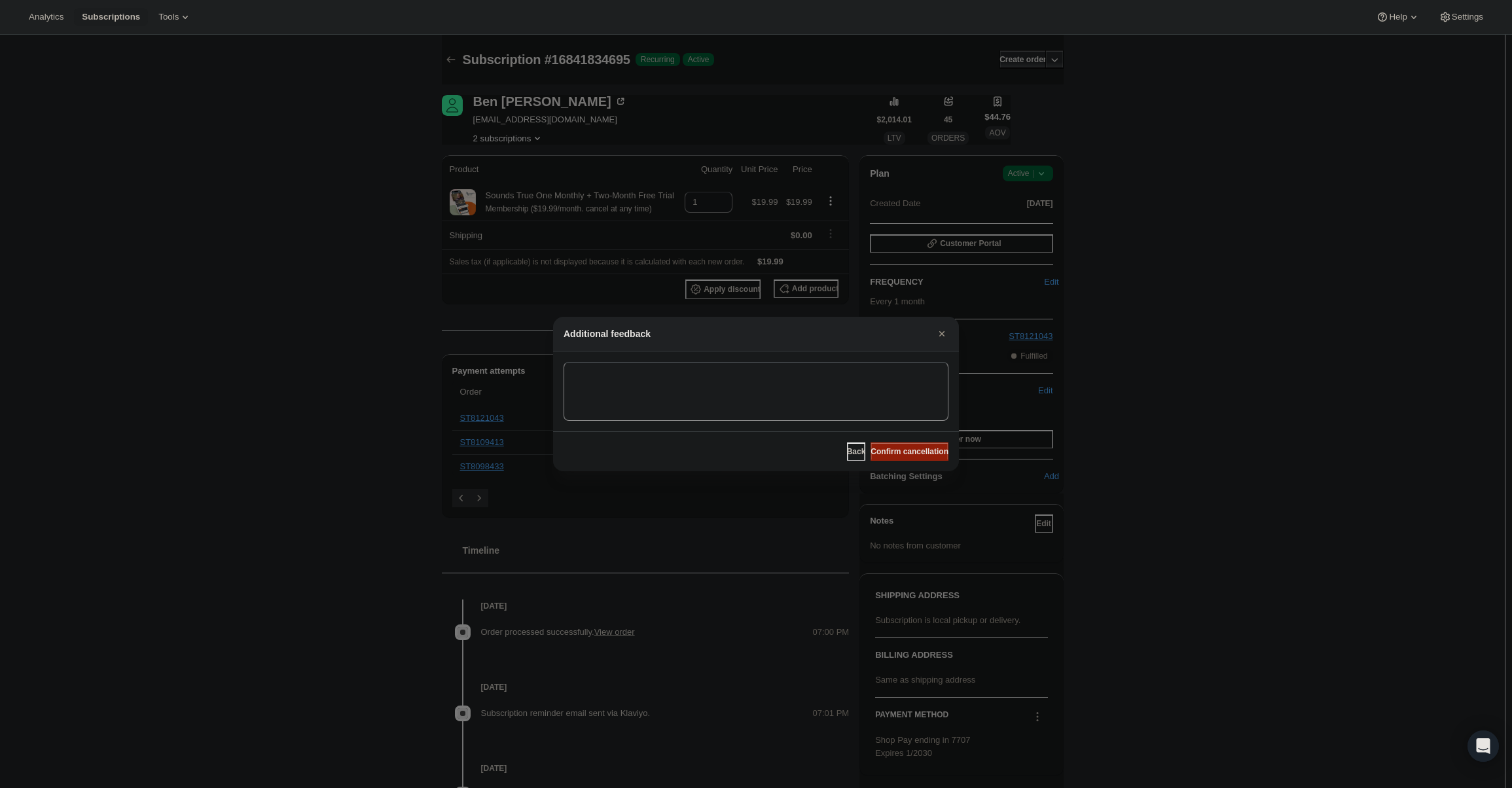
click at [923, 448] on span "Confirm cancellation" at bounding box center [910, 451] width 78 height 10
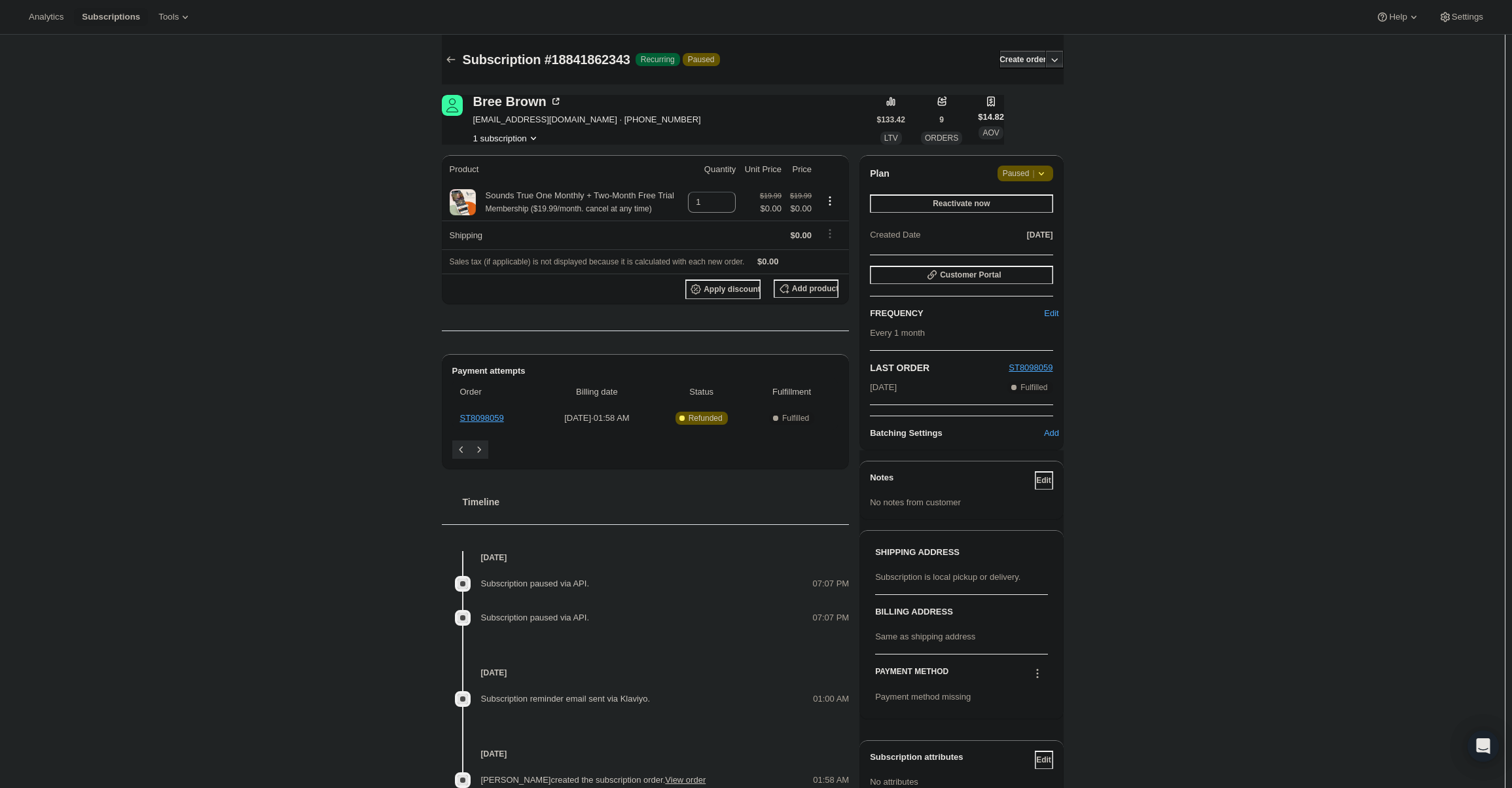
click at [1048, 174] on icon at bounding box center [1041, 173] width 13 height 13
click at [1046, 201] on span "Cancel subscription" at bounding box center [1029, 199] width 74 height 10
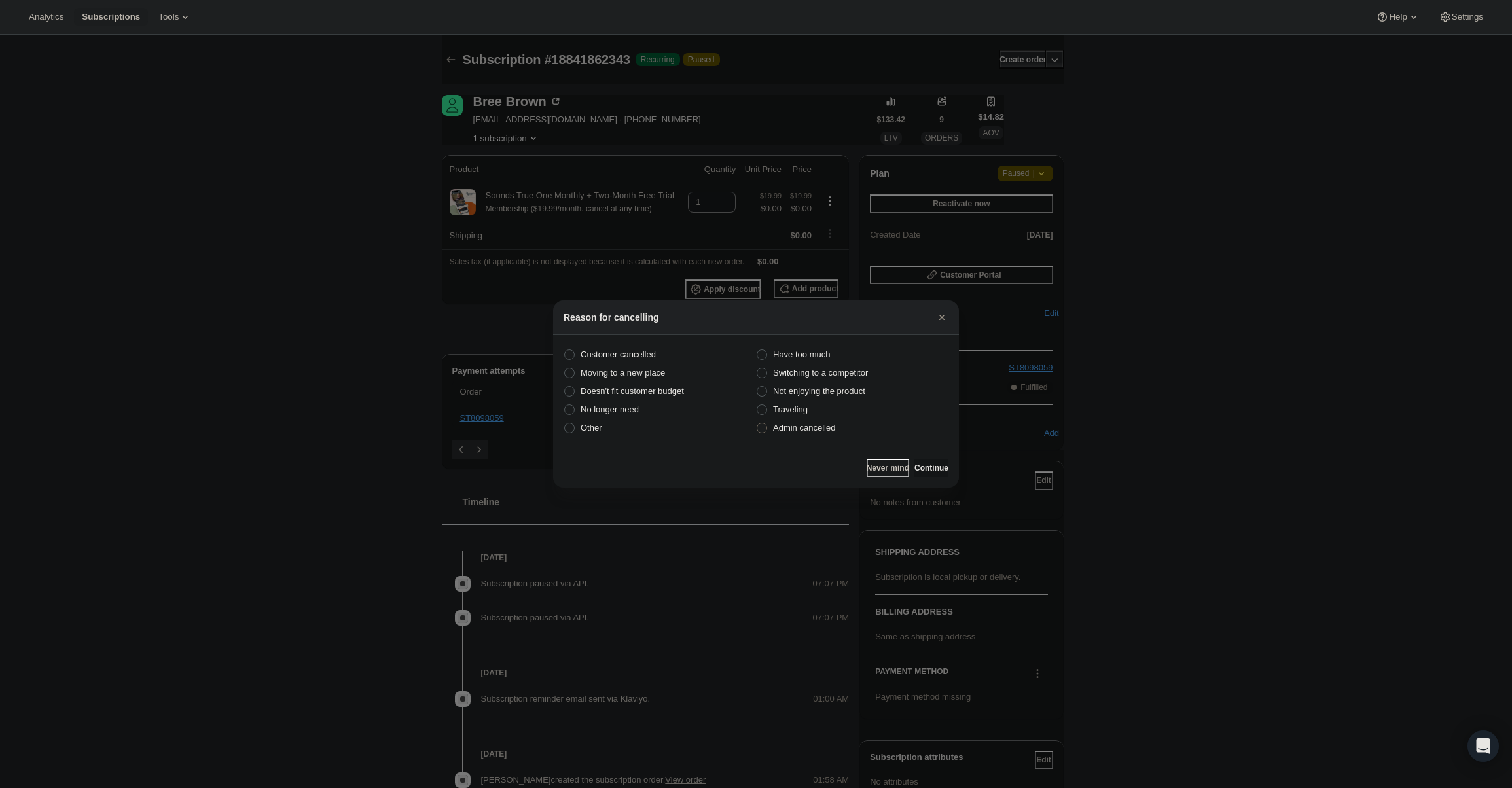
click at [838, 429] on label "Admin cancelled" at bounding box center [852, 428] width 192 height 18
click at [757, 423] on input "Admin cancelled" at bounding box center [757, 423] width 1 height 1
radio input "true"
click at [914, 461] on button "Continue" at bounding box center [931, 467] width 34 height 18
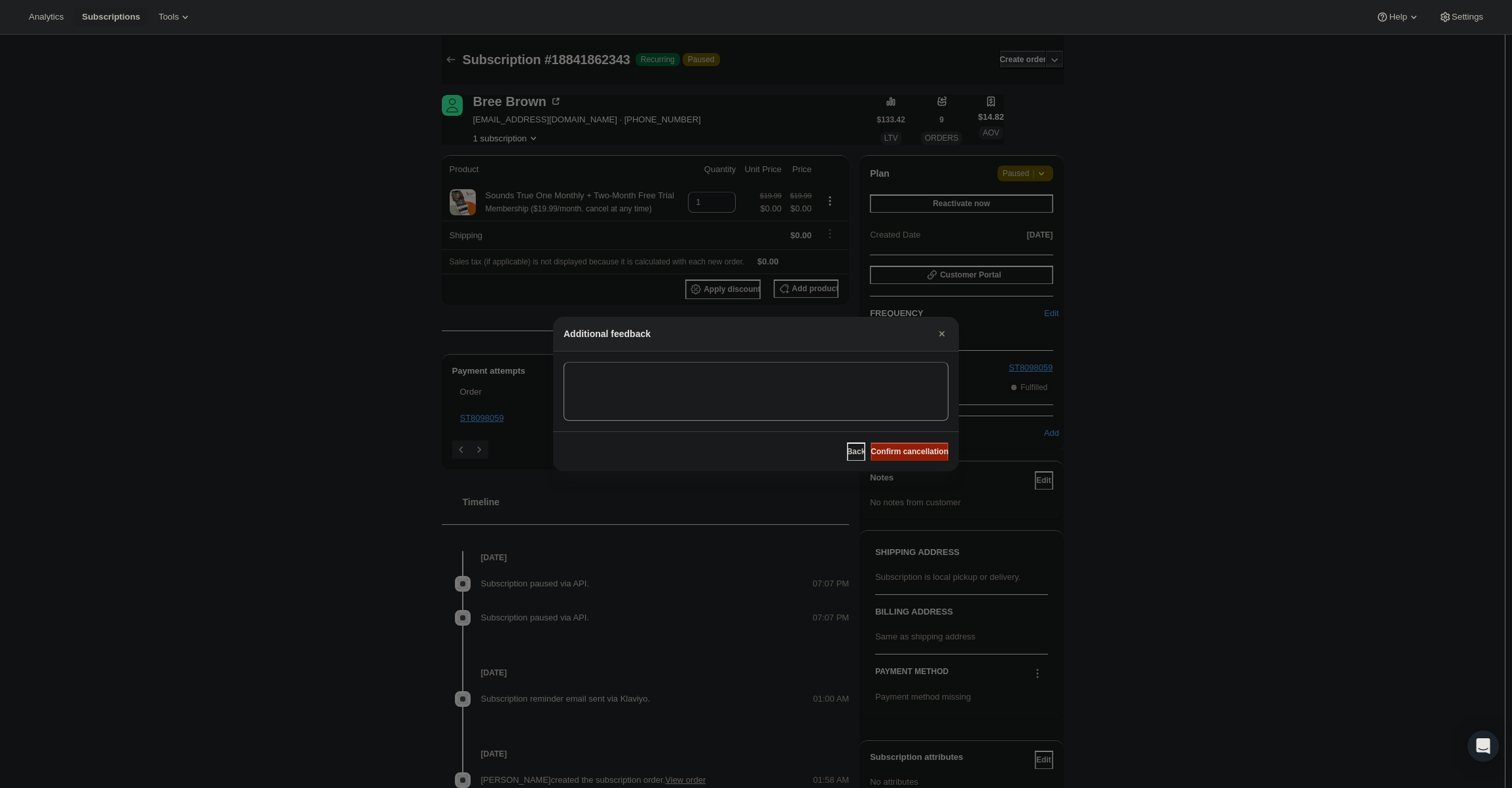
click at [906, 452] on span "Confirm cancellation" at bounding box center [910, 451] width 78 height 10
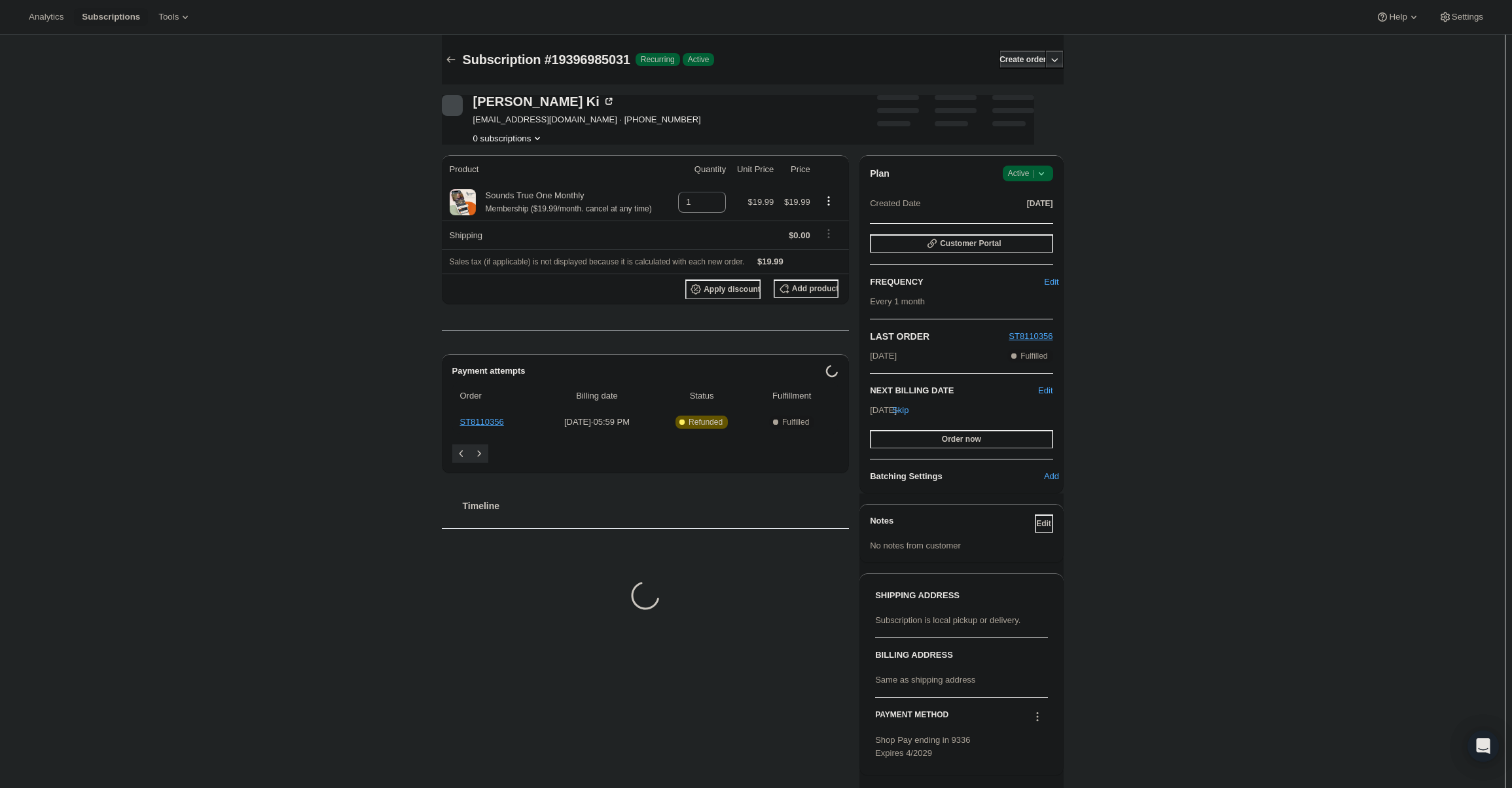
click at [1047, 170] on icon at bounding box center [1041, 173] width 13 height 13
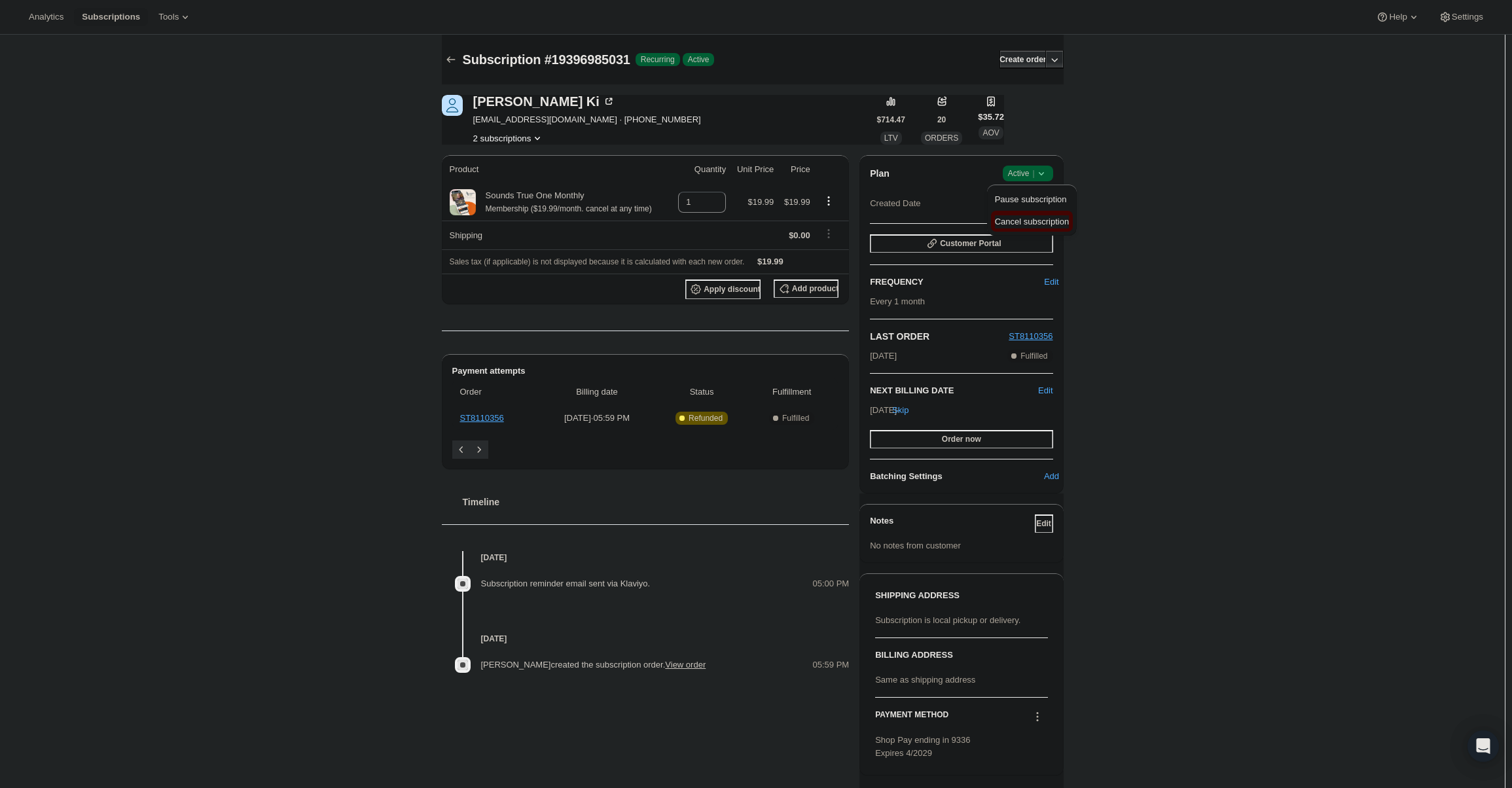
click at [1042, 216] on span "Cancel subscription" at bounding box center [1032, 221] width 74 height 10
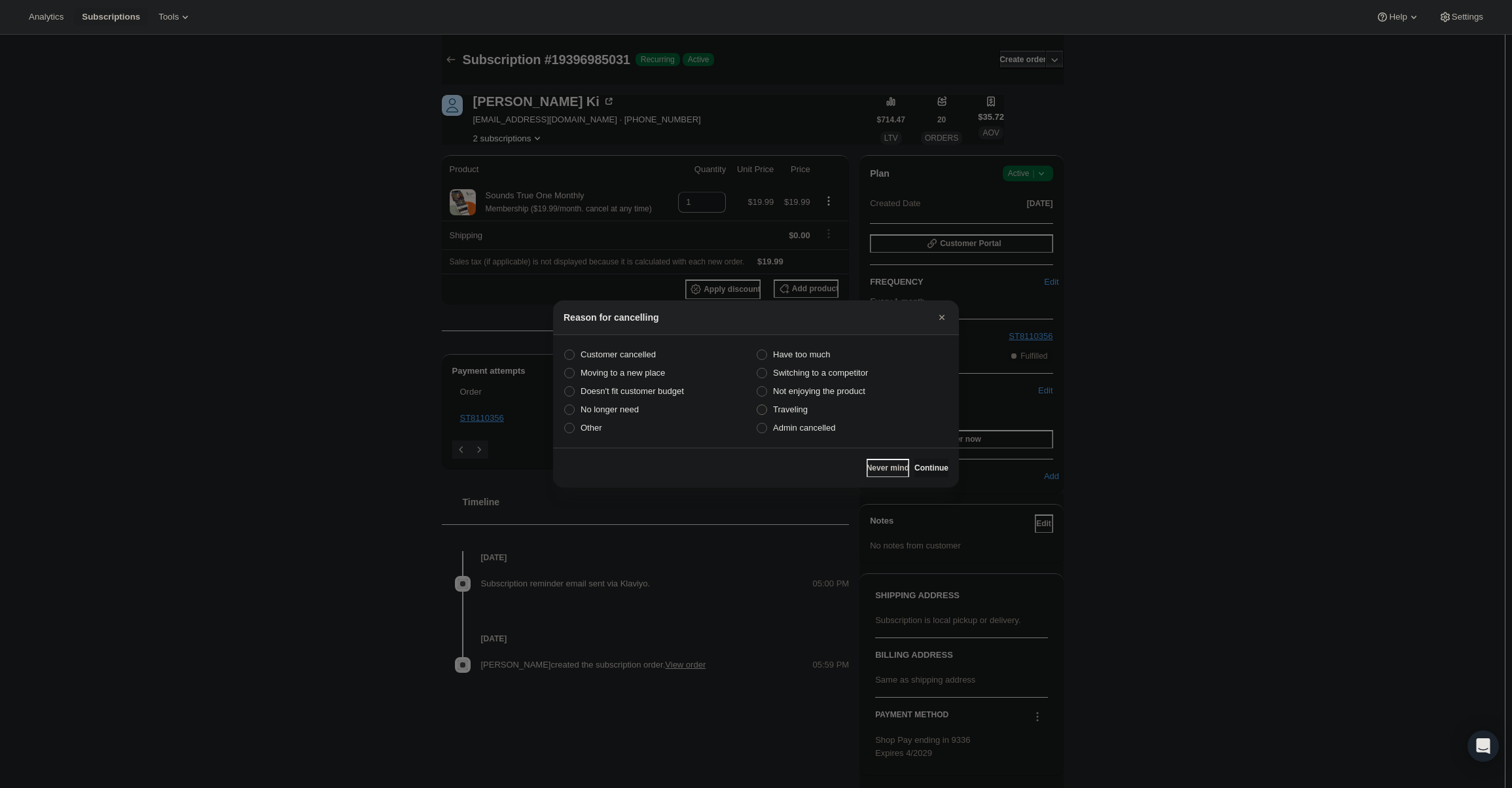
click at [809, 415] on label "Traveling" at bounding box center [852, 409] width 192 height 18
click at [757, 405] on input "Traveling" at bounding box center [757, 404] width 1 height 1
radio input "true"
click at [812, 428] on span "Admin cancelled" at bounding box center [804, 427] width 62 height 10
click at [757, 423] on input "Admin cancelled" at bounding box center [757, 423] width 1 height 1
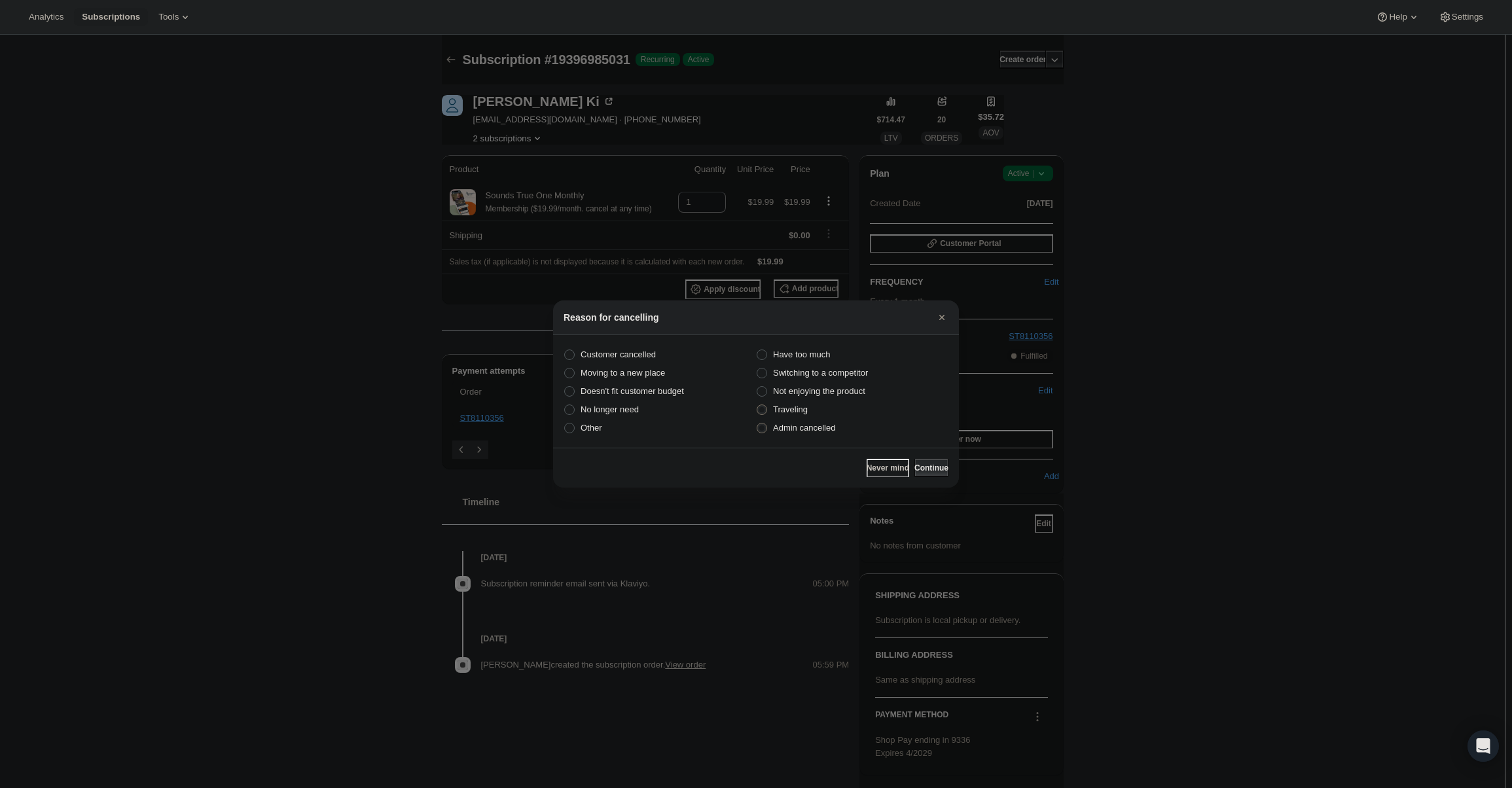
radio input "true"
radio input "false"
click at [914, 465] on span "Continue" at bounding box center [931, 468] width 34 height 10
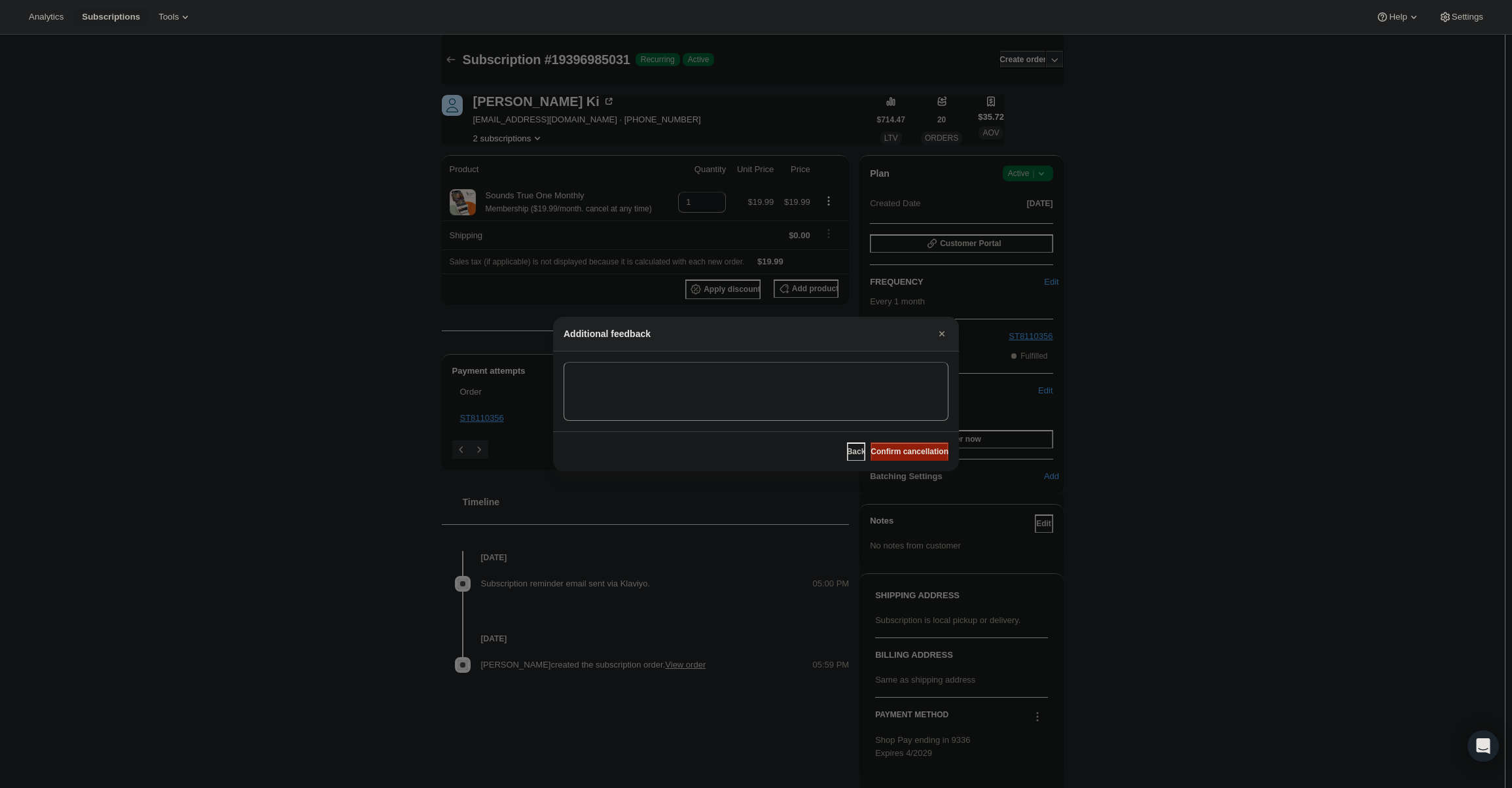
click at [912, 456] on span "Confirm cancellation" at bounding box center [910, 451] width 78 height 10
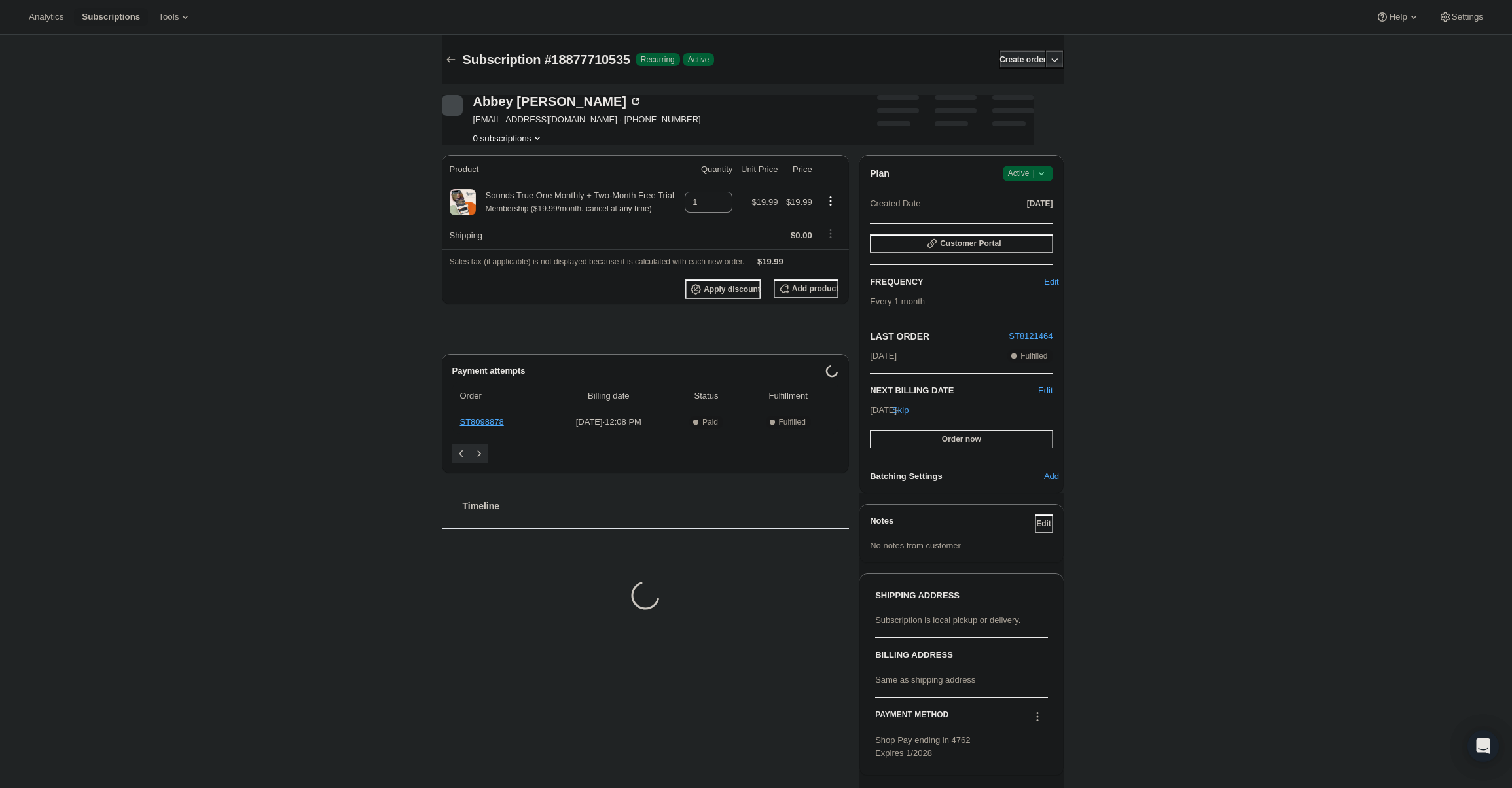
click at [1042, 180] on span "Success Active |" at bounding box center [1027, 173] width 50 height 15
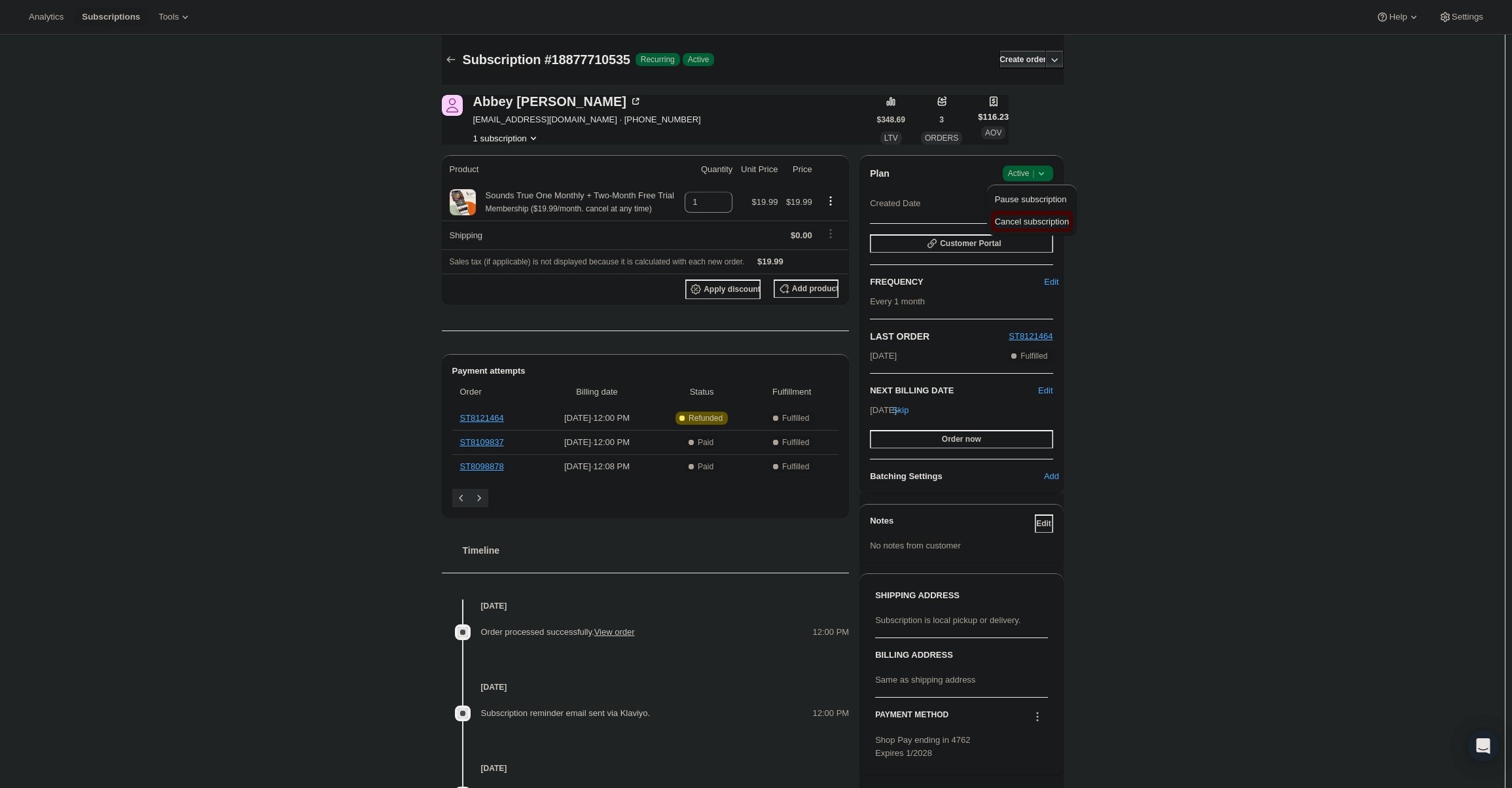
click at [1035, 222] on span "Cancel subscription" at bounding box center [1032, 221] width 74 height 10
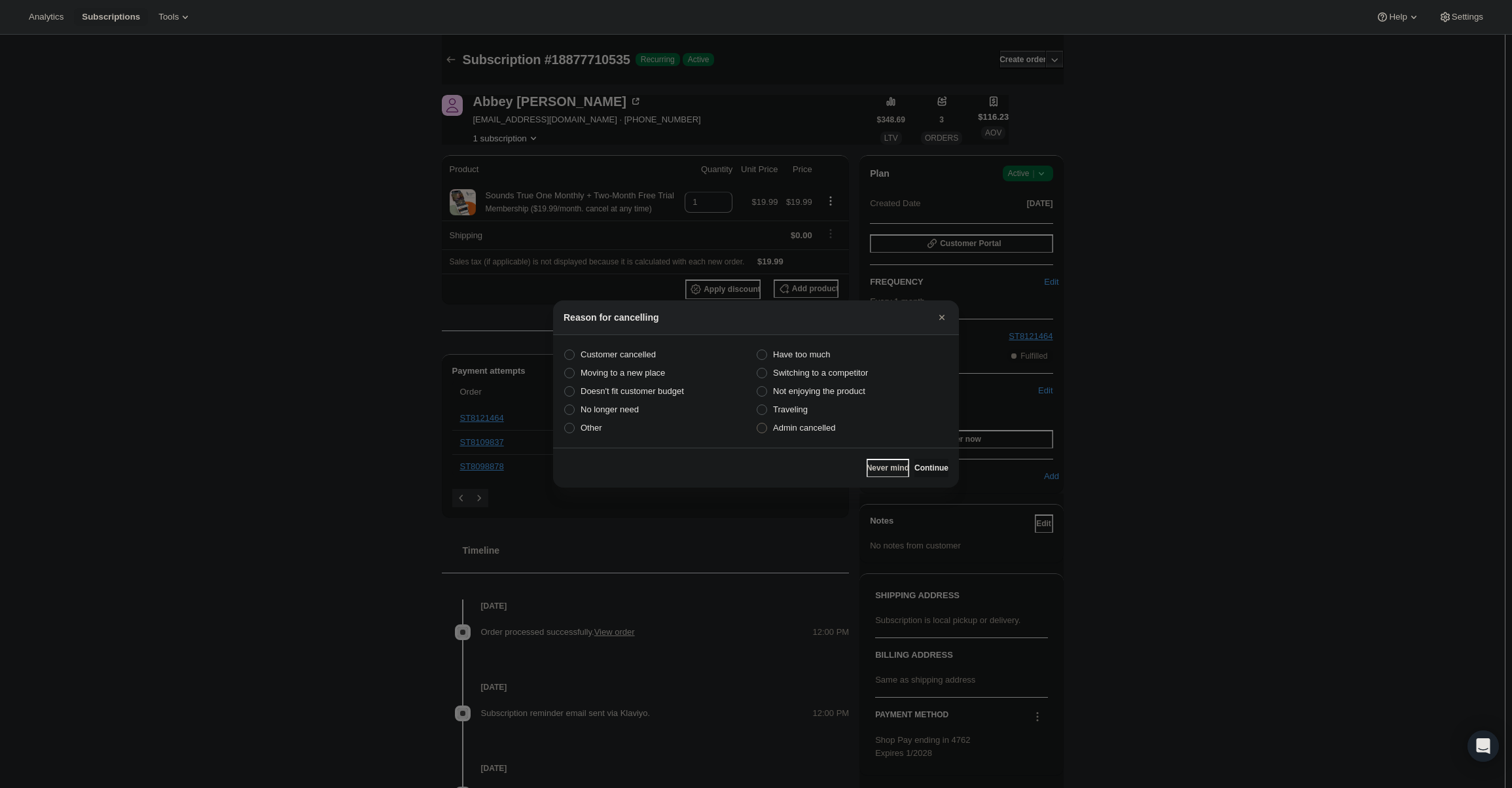
click at [819, 427] on span "Admin cancelled" at bounding box center [804, 427] width 62 height 10
click at [757, 423] on input "Admin cancelled" at bounding box center [757, 423] width 1 height 1
radio input "true"
drag, startPoint x: 911, startPoint y: 461, endPoint x: 916, endPoint y: 455, distance: 7.8
click at [914, 460] on button "Continue" at bounding box center [931, 467] width 34 height 18
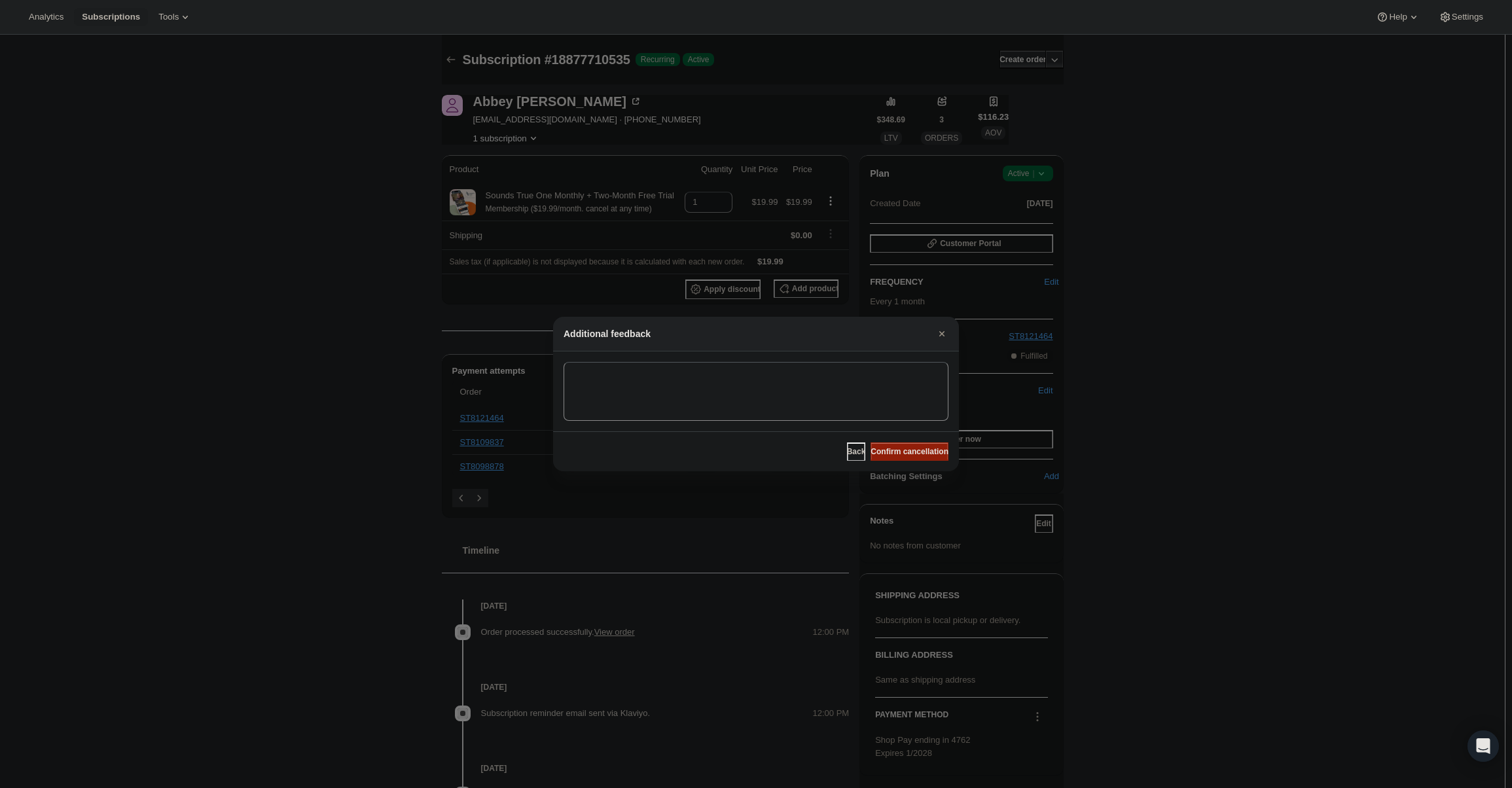
click at [916, 452] on span "Confirm cancellation" at bounding box center [910, 451] width 78 height 10
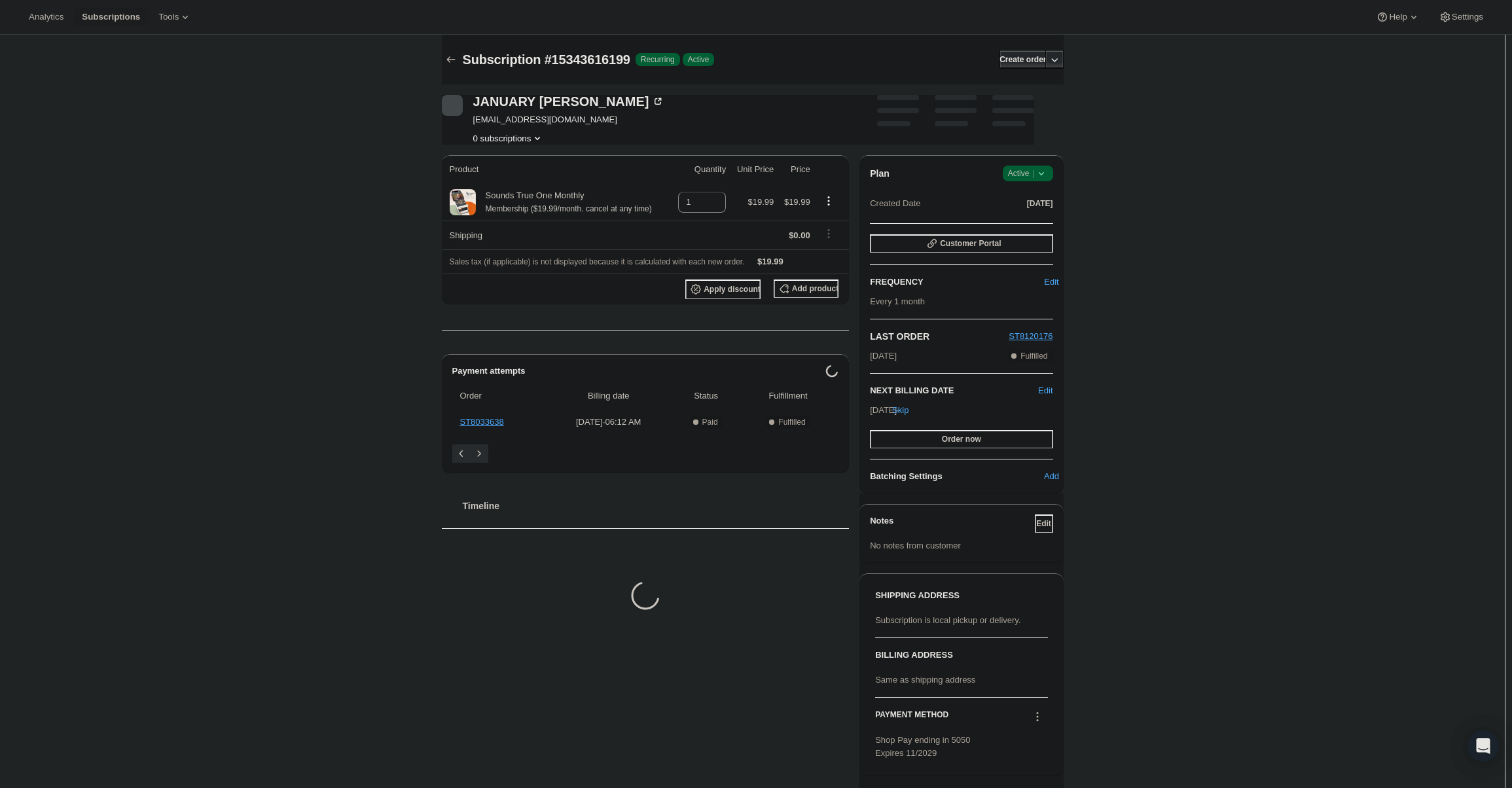
click at [1034, 160] on div "Plan Success Active | Created Date [DATE] Customer Portal FREQUENCY Edit Every …" at bounding box center [961, 324] width 203 height 338
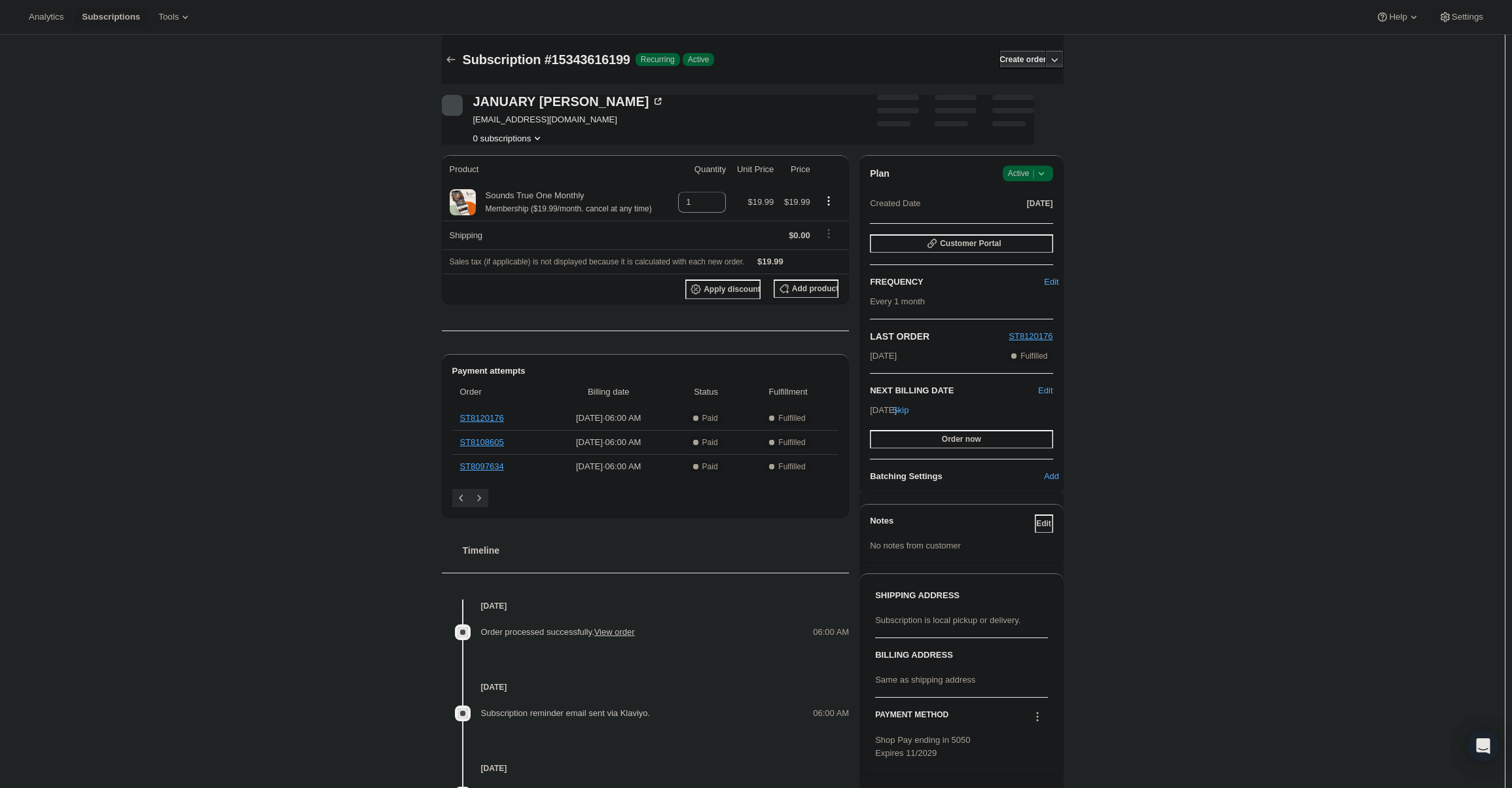
click at [1038, 175] on icon at bounding box center [1041, 173] width 13 height 13
click at [1032, 219] on span "Cancel subscription" at bounding box center [1032, 221] width 74 height 10
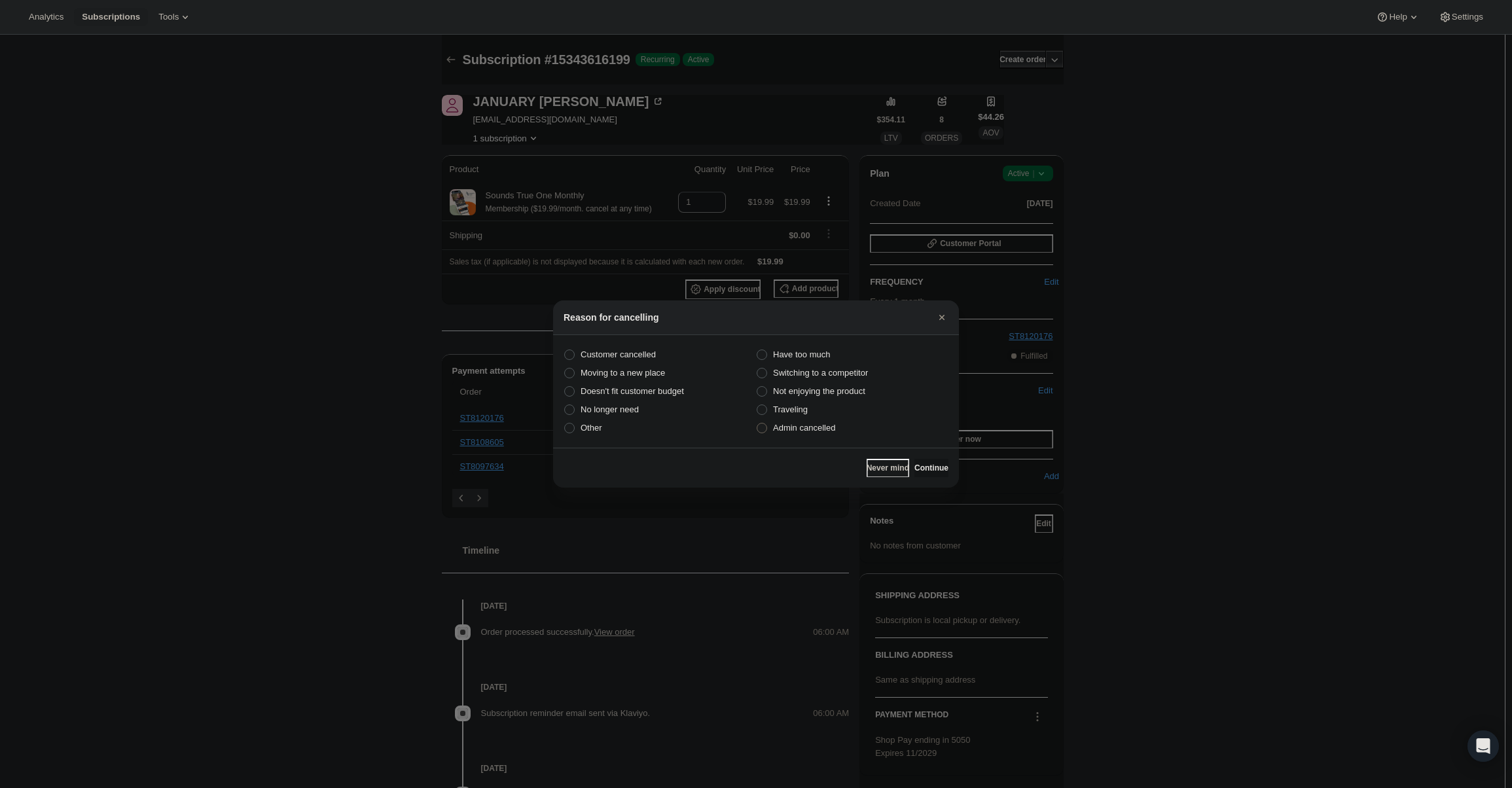
click at [814, 433] on span "Admin cancelled" at bounding box center [804, 427] width 62 height 10
click at [757, 423] on input "Admin cancelled" at bounding box center [757, 423] width 1 height 1
radio input "true"
click at [938, 463] on button "Continue" at bounding box center [931, 467] width 34 height 18
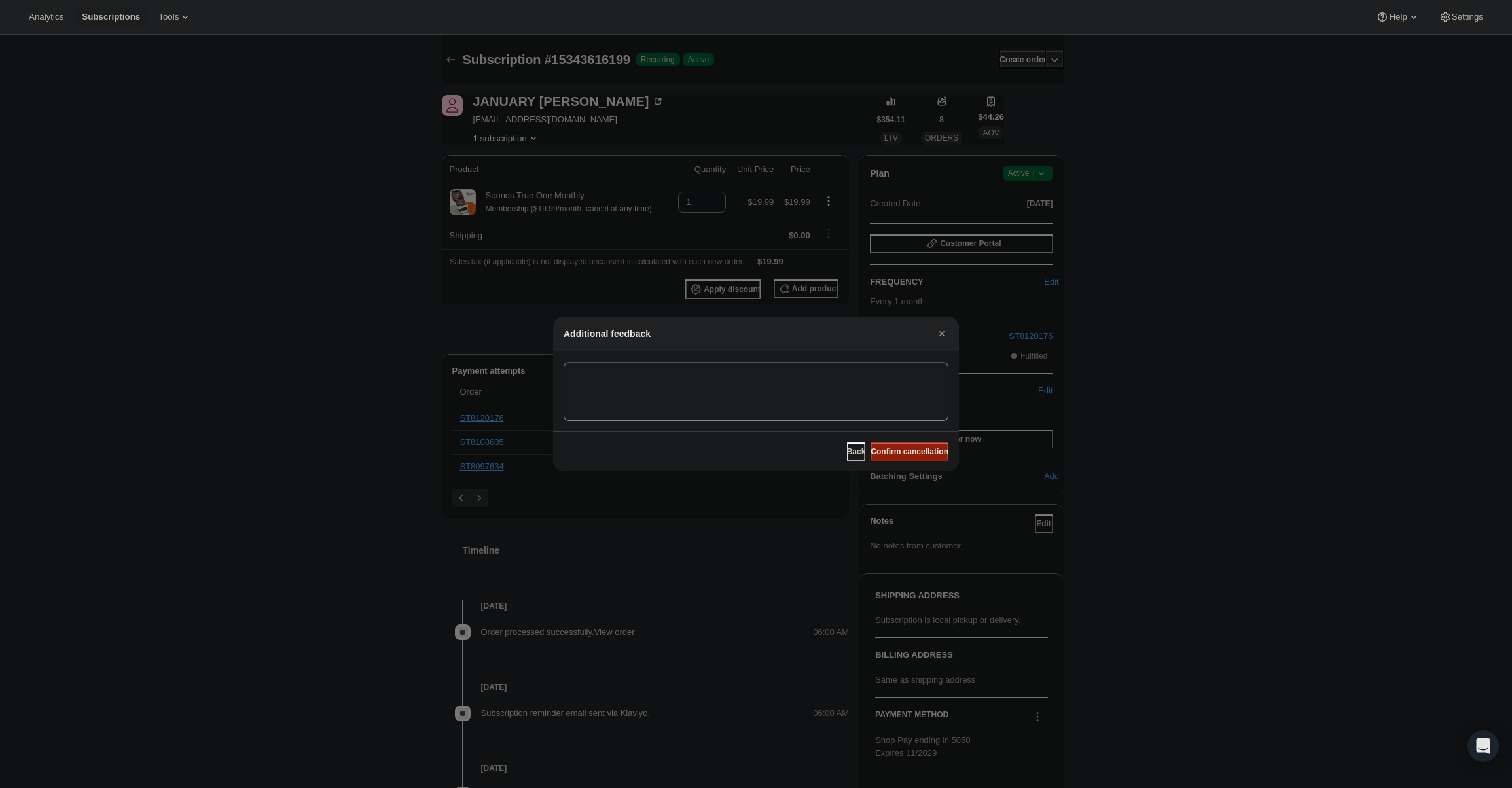
click at [932, 450] on span "Confirm cancellation" at bounding box center [910, 451] width 78 height 10
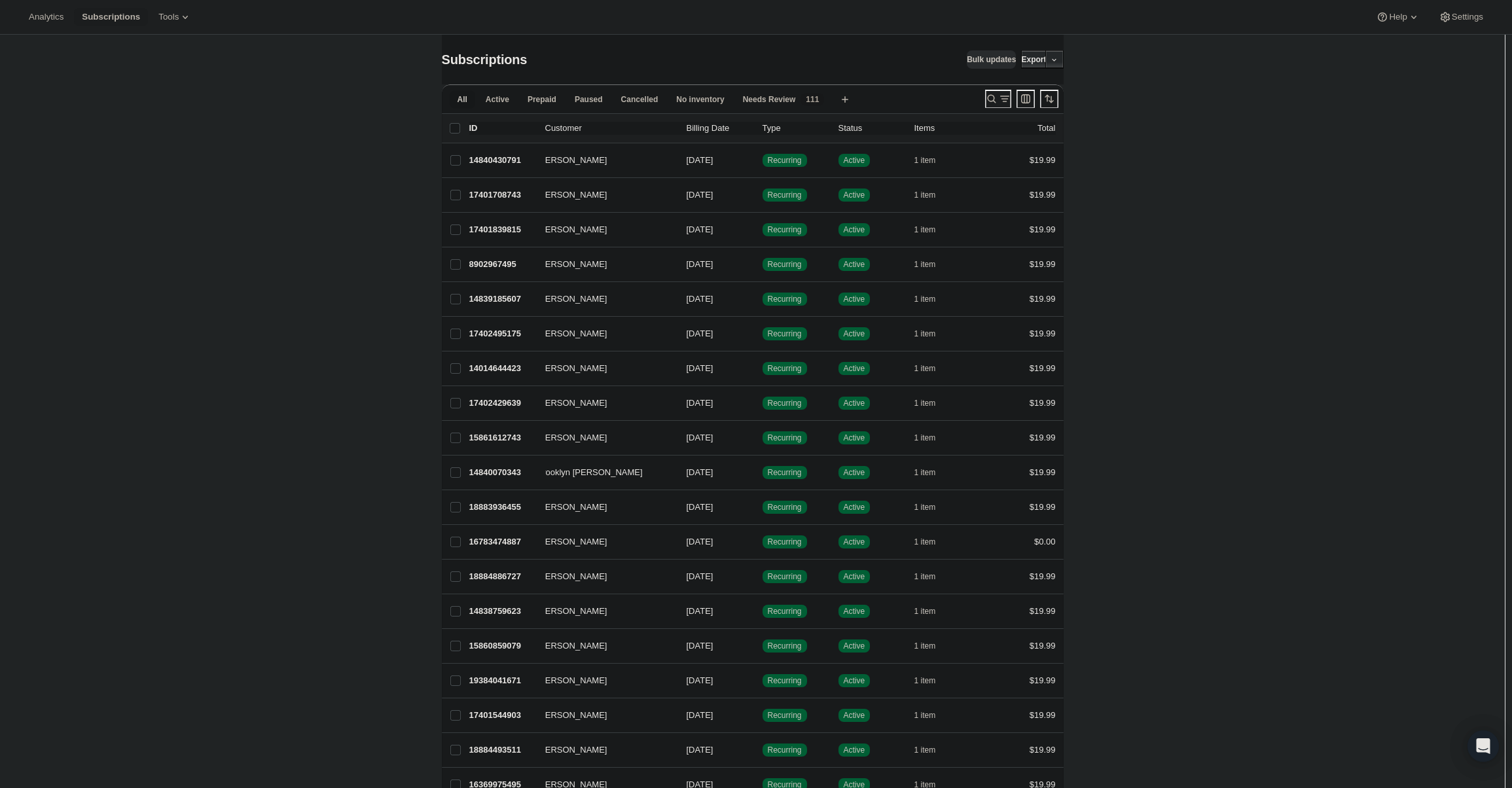
click at [986, 98] on icon "Search and filter results" at bounding box center [991, 99] width 13 height 13
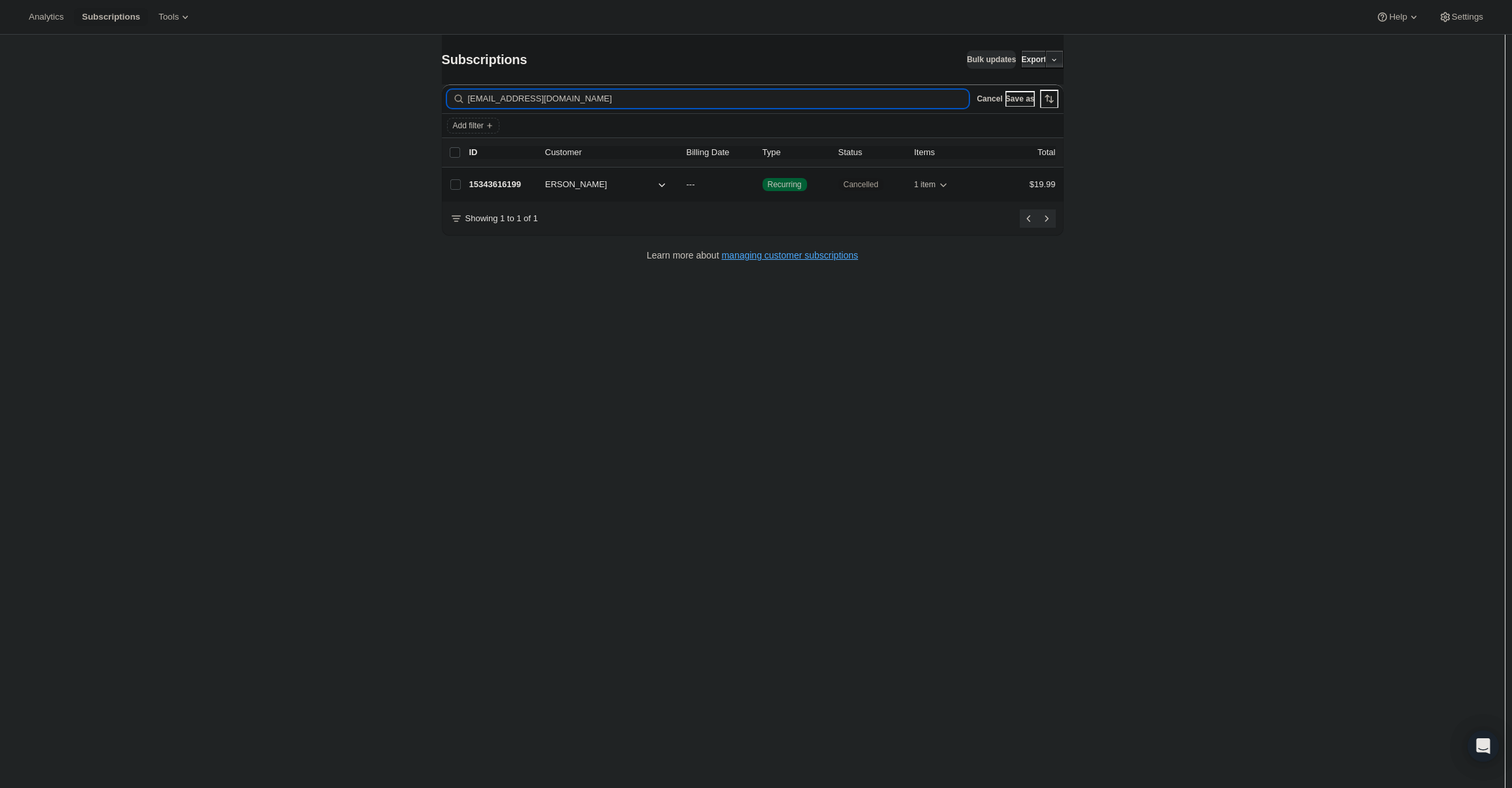
type input "[EMAIL_ADDRESS][DOMAIN_NAME]"
click at [491, 184] on p "15343616199" at bounding box center [502, 184] width 66 height 13
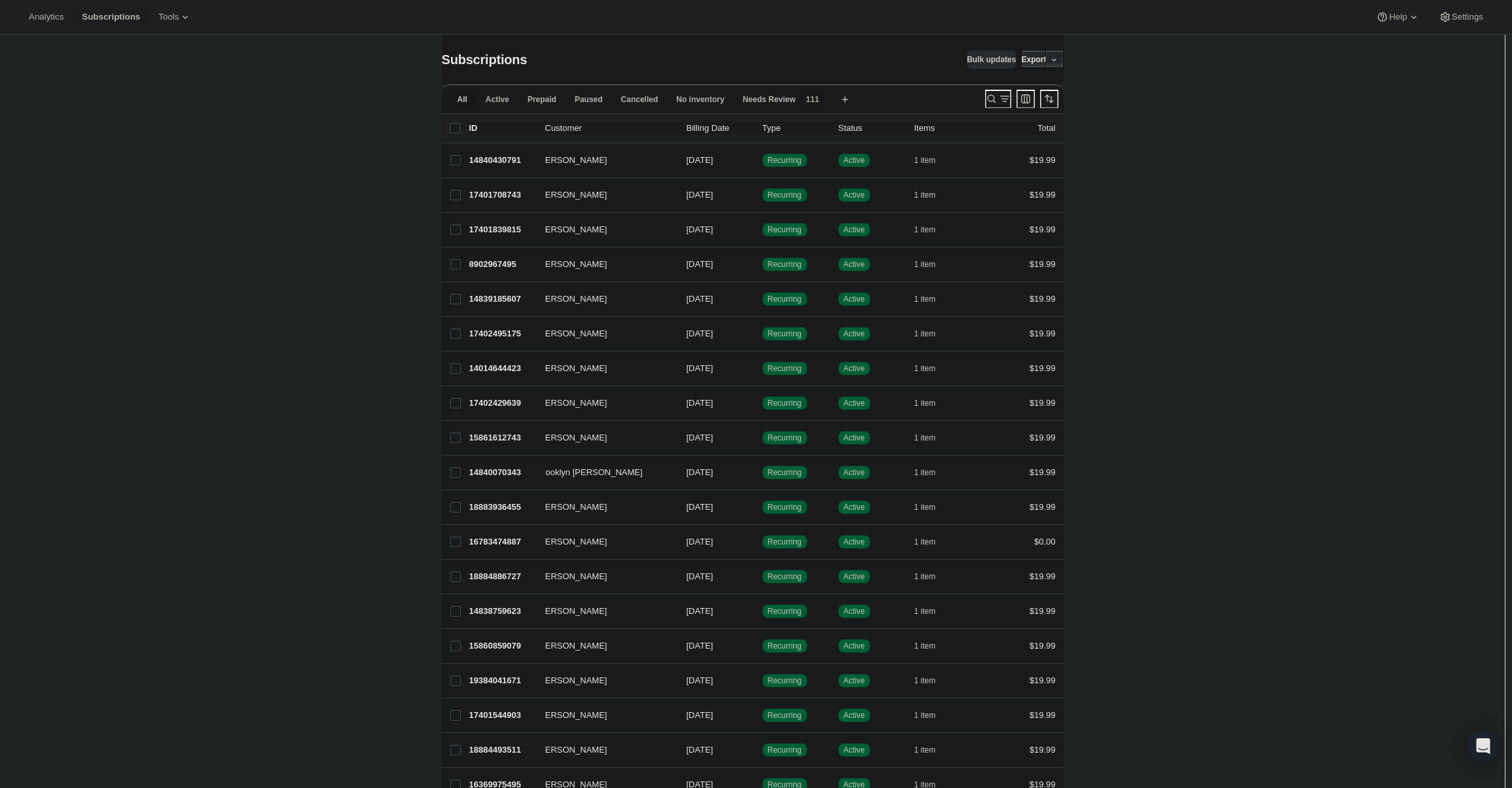
click at [989, 97] on icon "Search and filter results" at bounding box center [991, 99] width 13 height 13
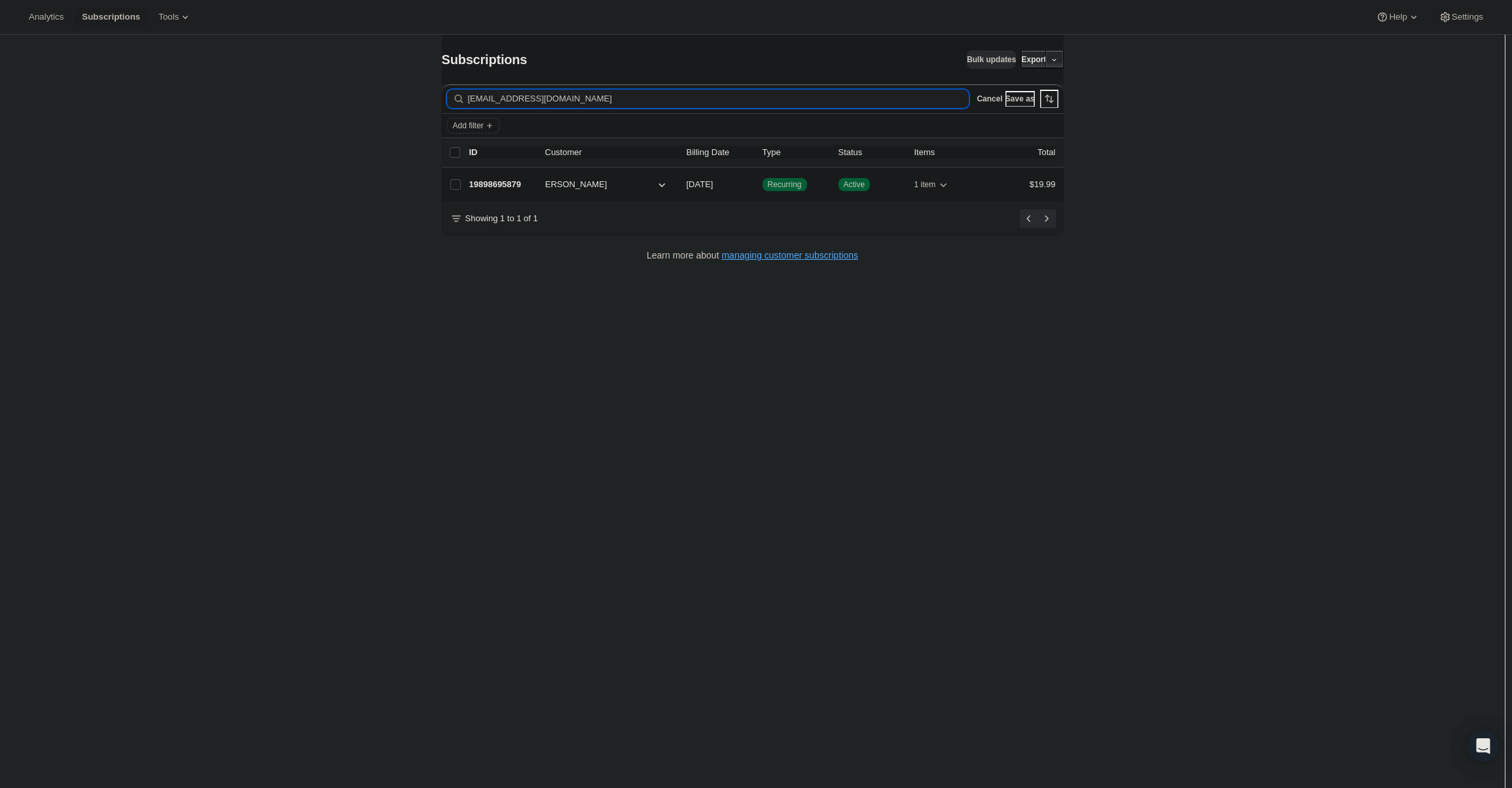
type input "[EMAIL_ADDRESS][DOMAIN_NAME]"
click at [498, 184] on p "19898695879" at bounding box center [502, 184] width 66 height 13
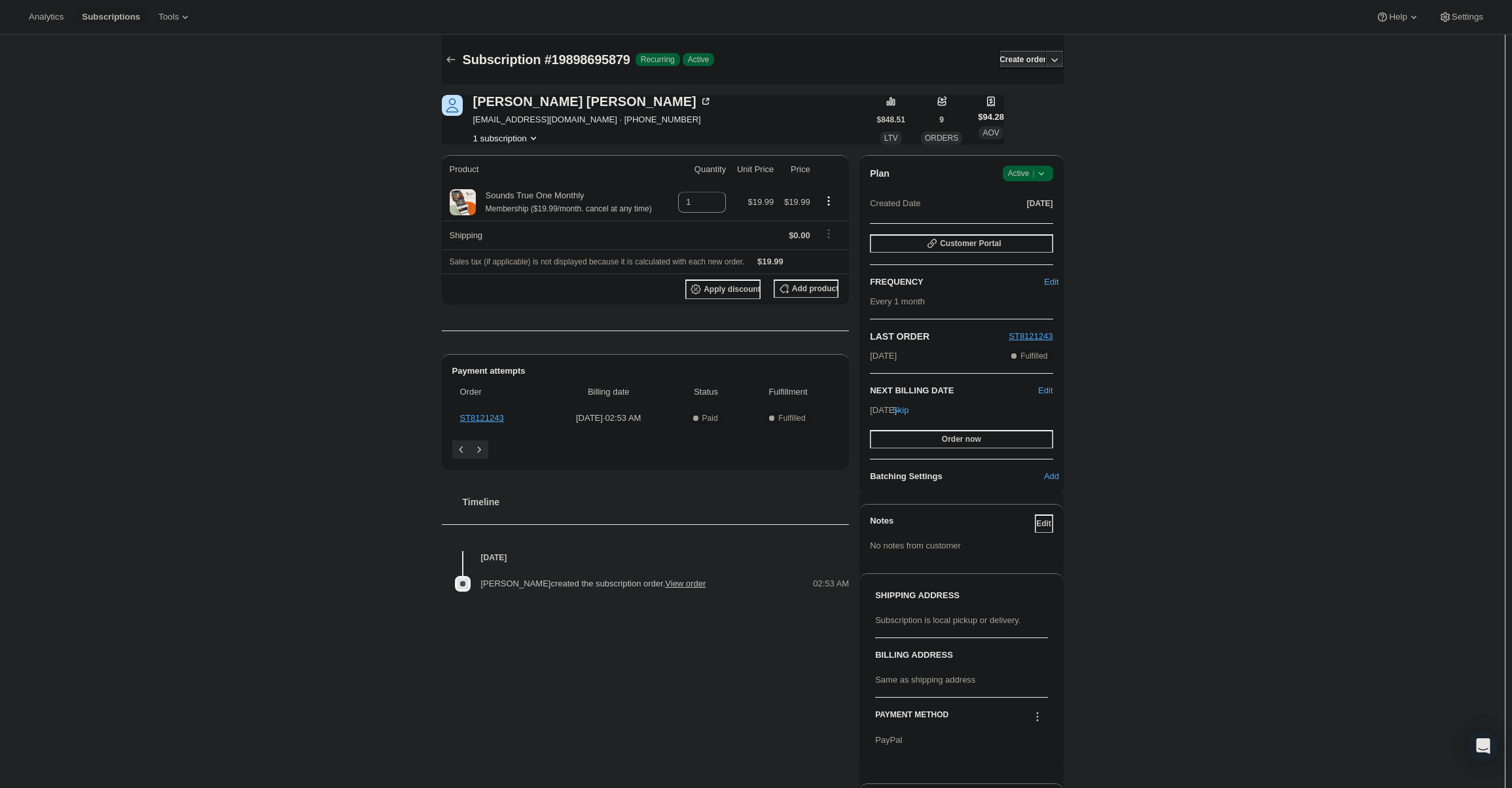
click at [1022, 177] on span "Active |" at bounding box center [1027, 173] width 40 height 13
click at [1024, 223] on span "Cancel subscription" at bounding box center [1032, 221] width 74 height 10
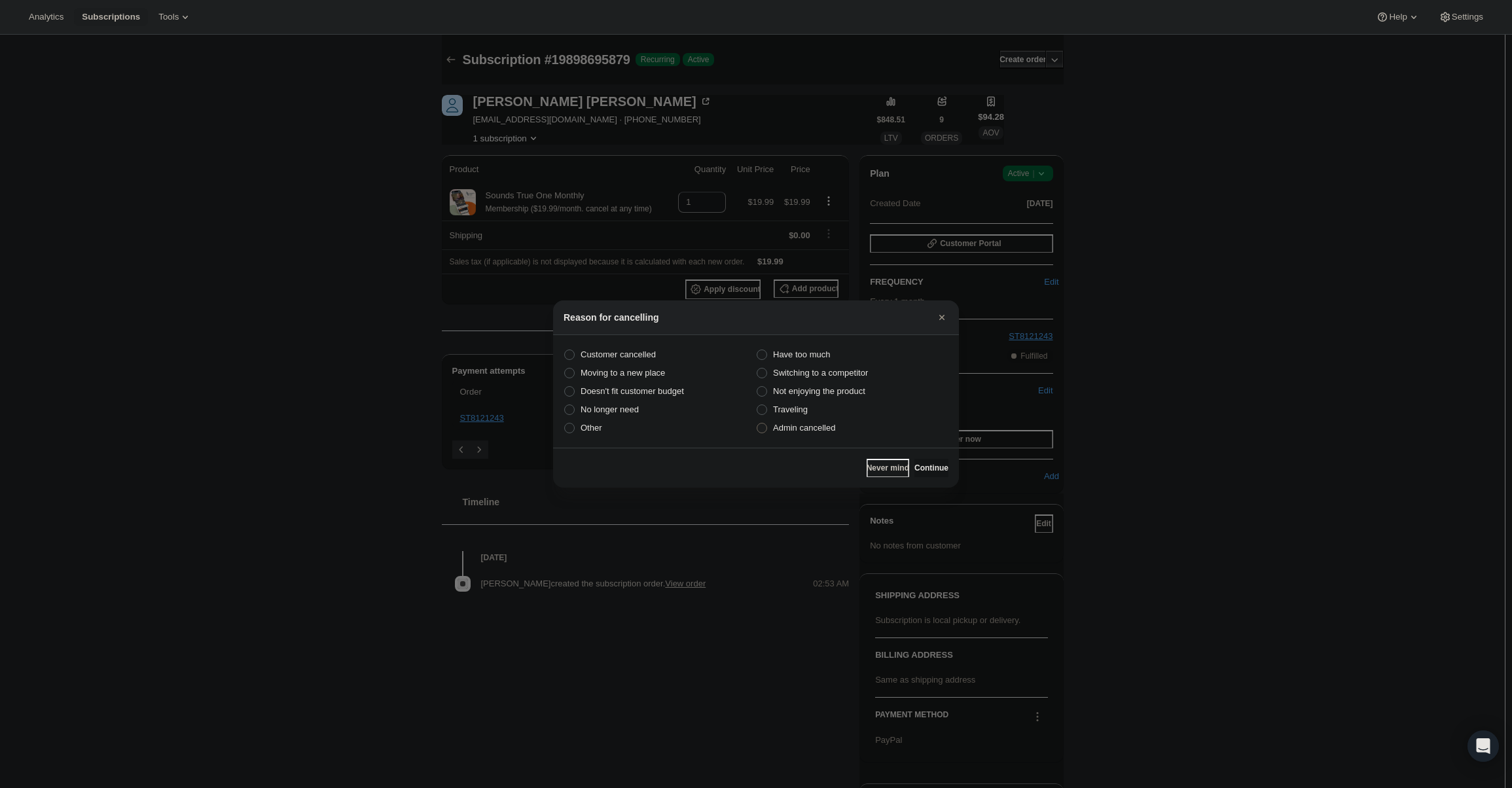
click at [827, 428] on span "Admin cancelled" at bounding box center [804, 427] width 62 height 10
click at [757, 423] on input "Admin cancelled" at bounding box center [757, 423] width 1 height 1
radio input "true"
click at [921, 461] on button "Continue" at bounding box center [931, 467] width 34 height 18
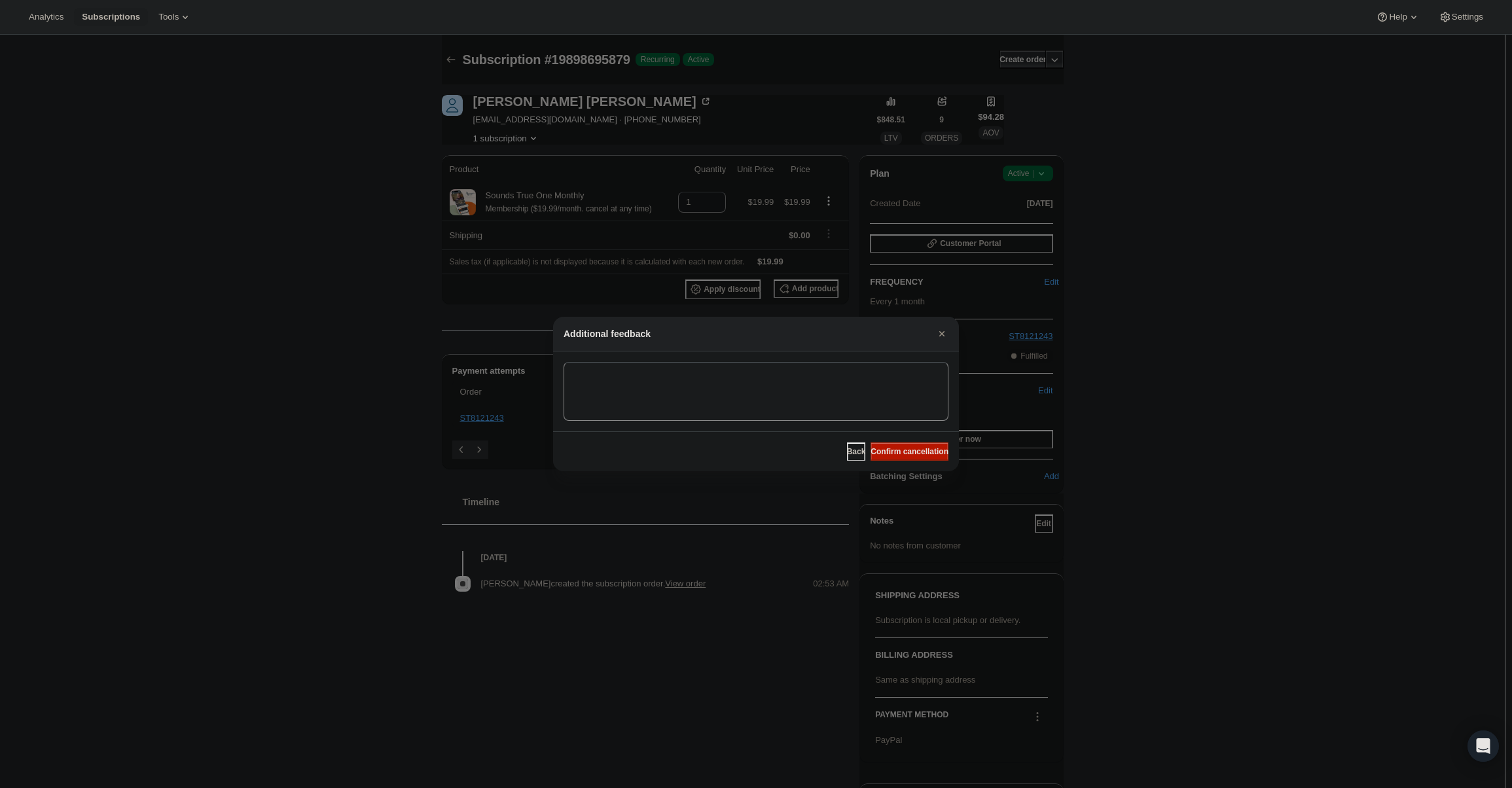
click at [916, 453] on span "Confirm cancellation" at bounding box center [910, 451] width 78 height 10
